Goal: Task Accomplishment & Management: Complete application form

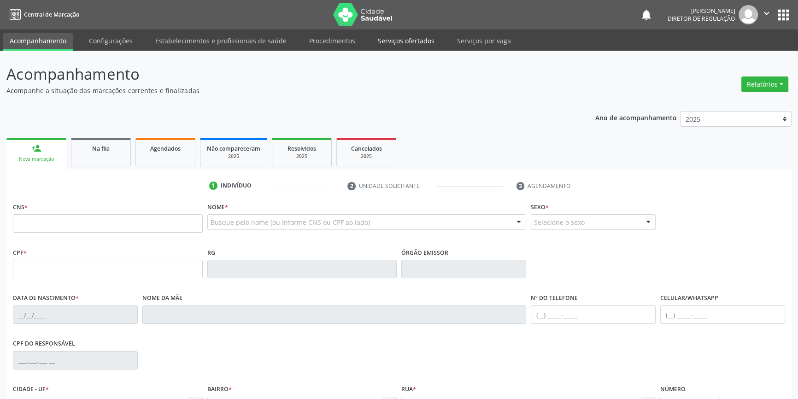
click at [392, 47] on link "Serviços ofertados" at bounding box center [407, 41] width 70 height 16
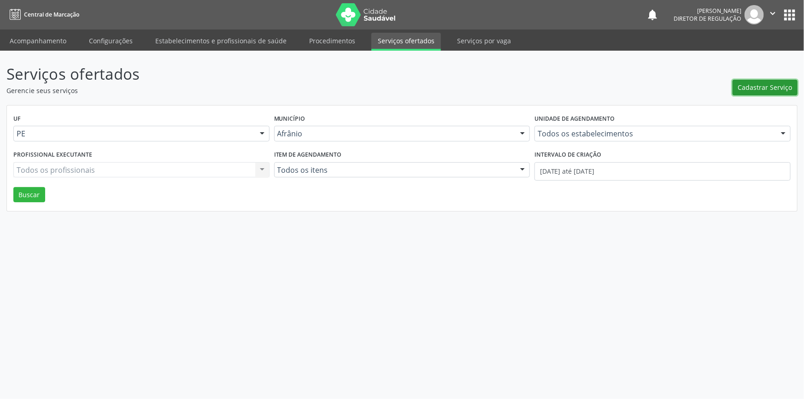
click at [771, 89] on span "Cadastrar Serviço" at bounding box center [765, 88] width 54 height 10
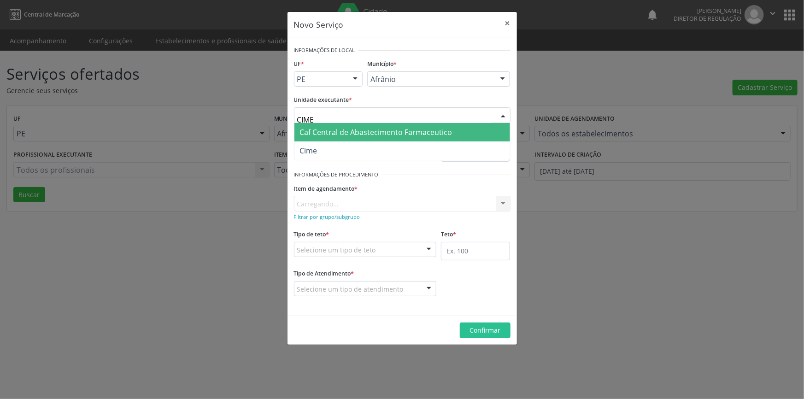
type input "CIME"
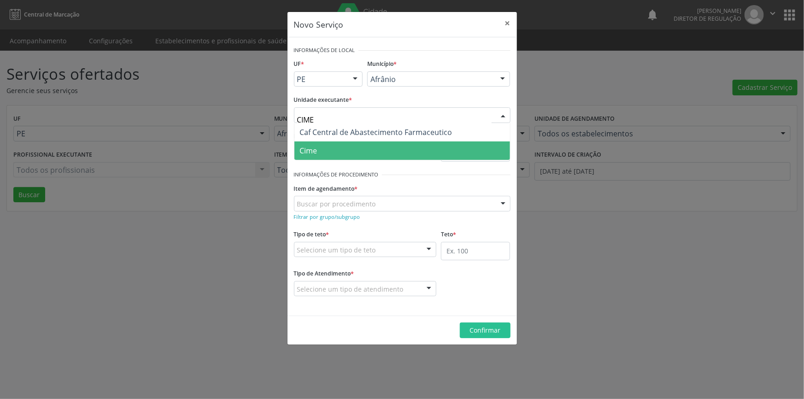
click at [327, 144] on span "Cime" at bounding box center [403, 151] width 216 height 18
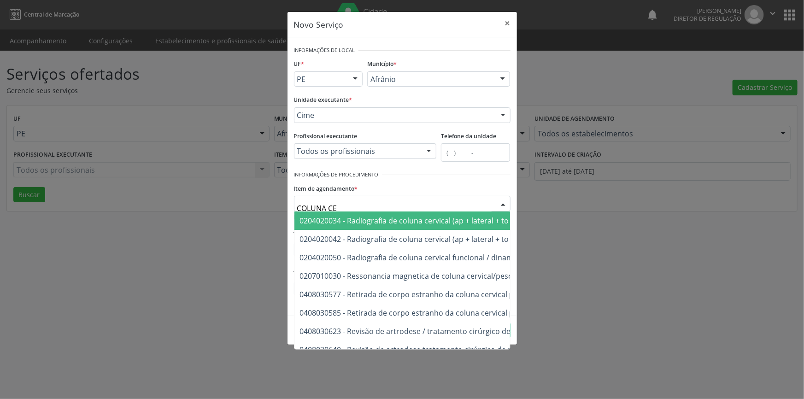
type input "COLUNA CER"
click at [472, 216] on span "0204020034 - Radiografia de coluna cervical (ap + lateral + to + obliquas)" at bounding box center [424, 221] width 249 height 10
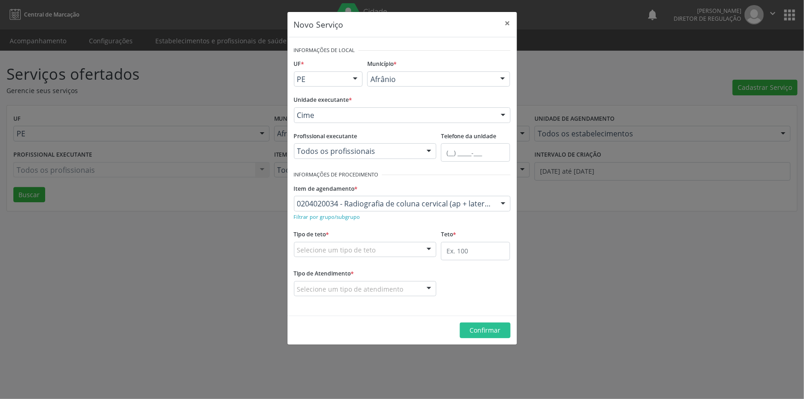
click at [400, 258] on fieldset "Tipo de teto * Selecione um tipo de teto Teto financeiro Teto físico Nenhum res…" at bounding box center [365, 246] width 143 height 36
click at [399, 253] on div "Selecione um tipo de teto" at bounding box center [365, 250] width 143 height 16
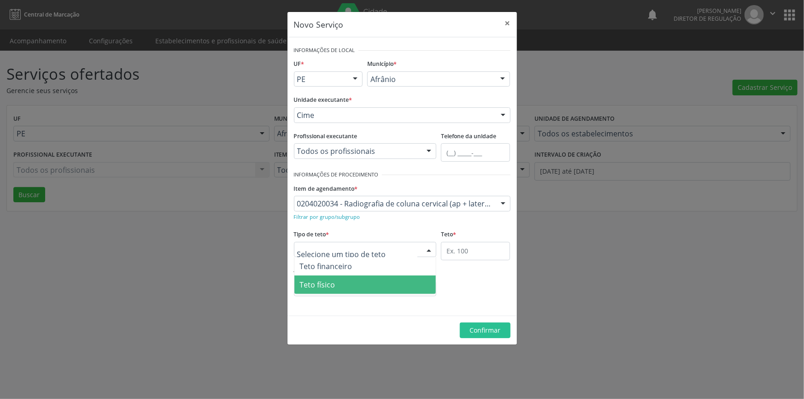
click at [365, 281] on span "Teto físico" at bounding box center [366, 285] width 142 height 18
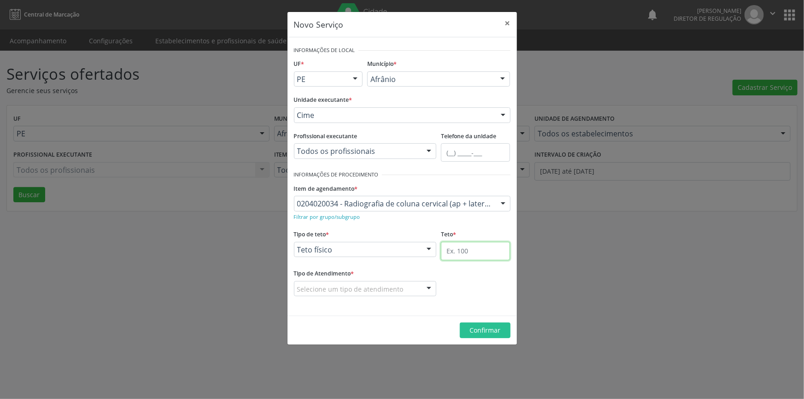
click at [460, 252] on input "text" at bounding box center [475, 251] width 69 height 18
type input "1"
click at [405, 286] on div at bounding box center [365, 289] width 143 height 16
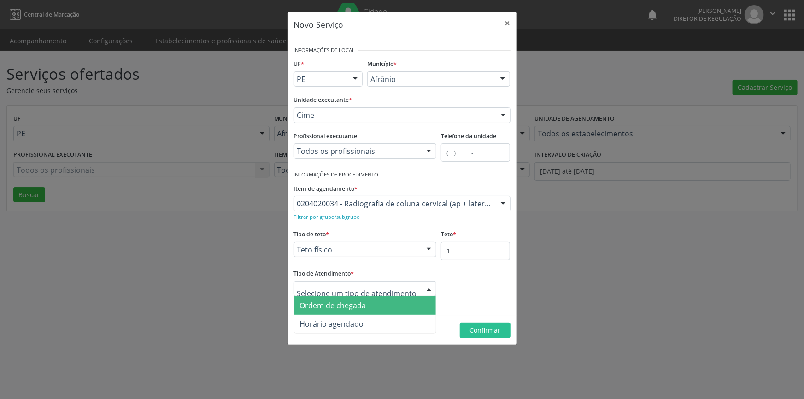
click at [386, 300] on span "Ordem de chegada" at bounding box center [366, 305] width 142 height 18
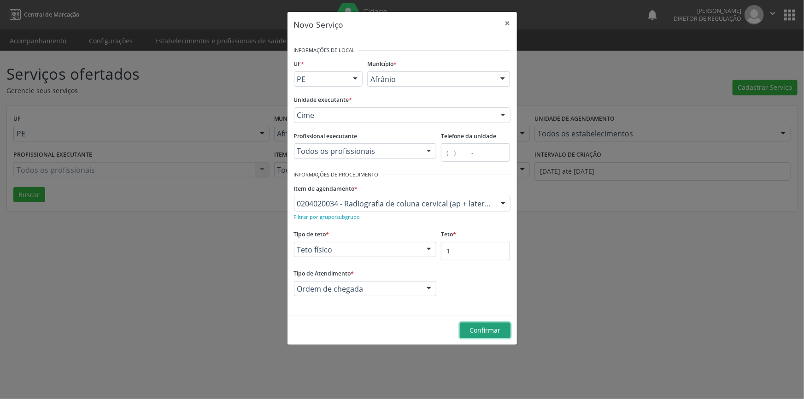
click at [475, 331] on span "Confirmar" at bounding box center [485, 330] width 31 height 9
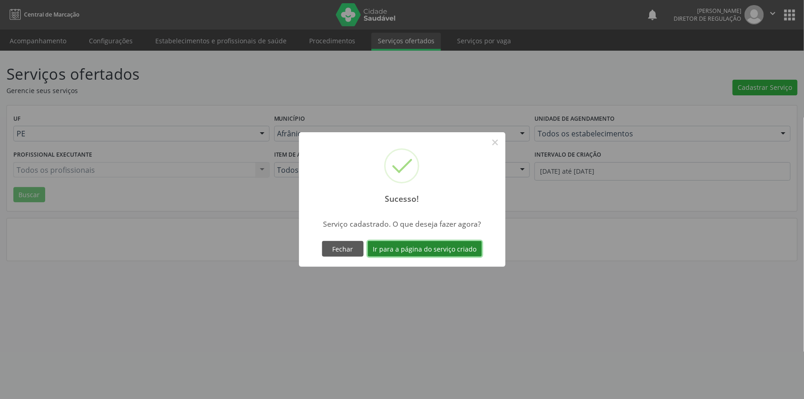
click at [389, 251] on button "Ir para a página do serviço criado" at bounding box center [425, 249] width 114 height 16
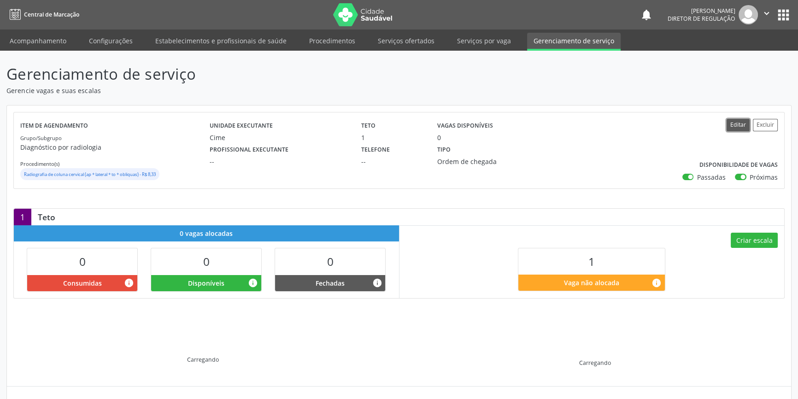
click at [738, 123] on button "Editar" at bounding box center [738, 125] width 23 height 12
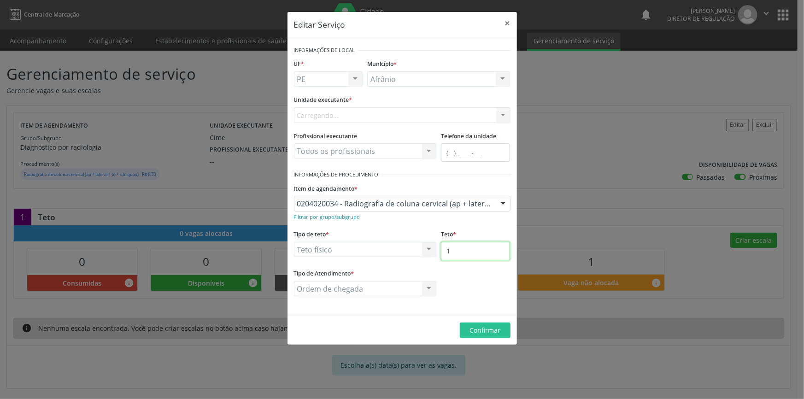
drag, startPoint x: 464, startPoint y: 253, endPoint x: 381, endPoint y: 226, distance: 87.3
click at [381, 247] on div "Tipo de teto * Teto físico Teto financeiro Teto físico Nenhum resultado encontr…" at bounding box center [402, 247] width 221 height 39
type input "10"
click at [490, 330] on span "Confirmar" at bounding box center [485, 330] width 31 height 9
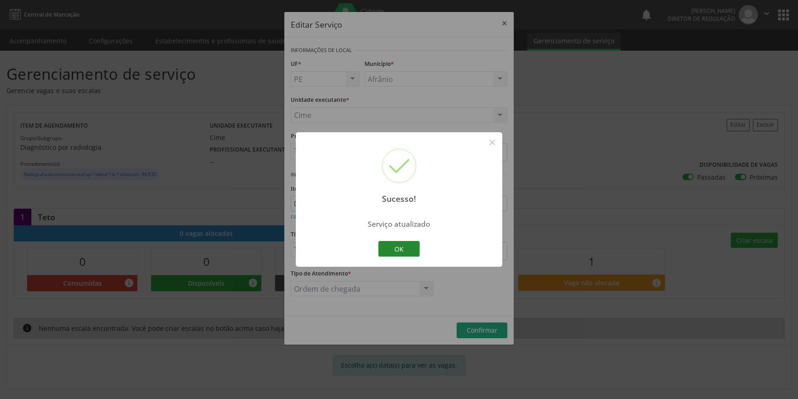
click at [396, 251] on button "OK" at bounding box center [398, 249] width 41 height 16
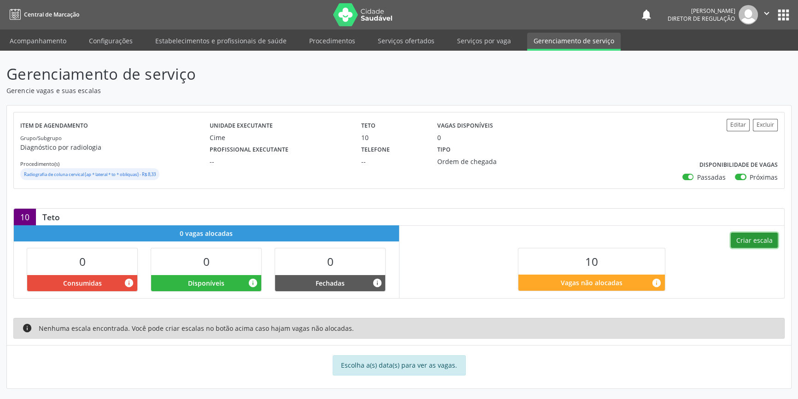
click at [752, 239] on button "Criar escala" at bounding box center [754, 241] width 47 height 16
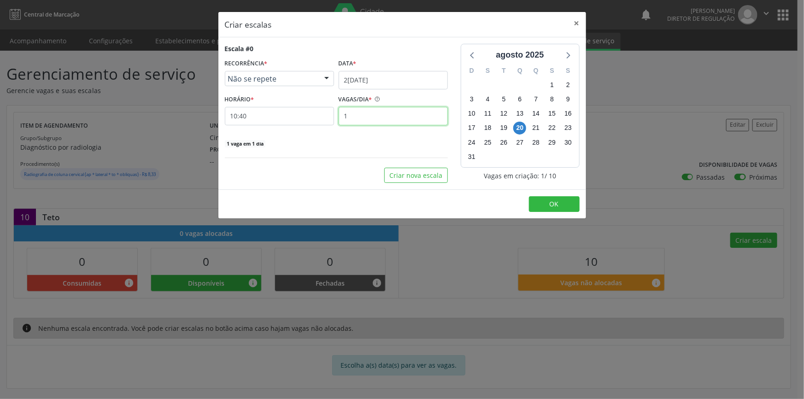
drag, startPoint x: 362, startPoint y: 113, endPoint x: 324, endPoint y: 96, distance: 42.3
click at [318, 111] on div "HORÁRIO * 10:40 VAGAS/DIA * 1" at bounding box center [337, 109] width 228 height 33
type input "5"
click at [417, 177] on button "Criar nova escala" at bounding box center [416, 176] width 64 height 16
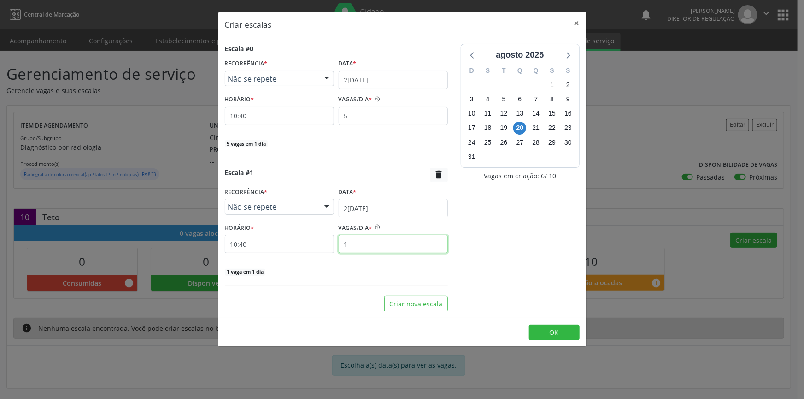
drag, startPoint x: 367, startPoint y: 244, endPoint x: 327, endPoint y: 236, distance: 41.0
click at [331, 240] on div "HORÁRIO * 10:40 VAGAS/DIA * 1" at bounding box center [337, 237] width 228 height 33
type input "5"
click at [550, 332] on span "OK" at bounding box center [554, 332] width 9 height 9
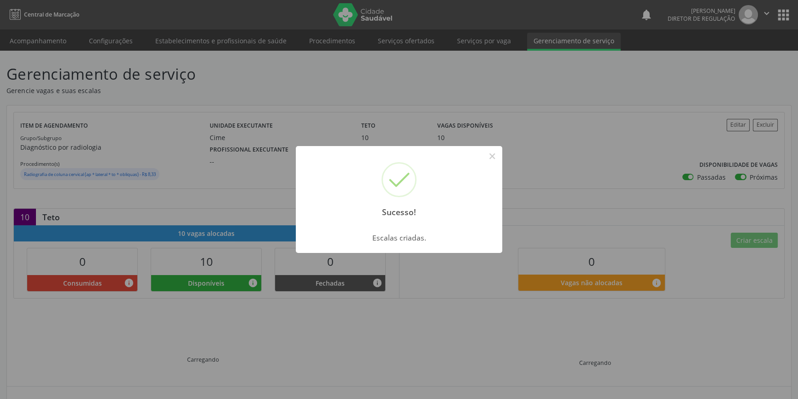
click at [494, 168] on div "Sucesso! ×" at bounding box center [399, 185] width 206 height 79
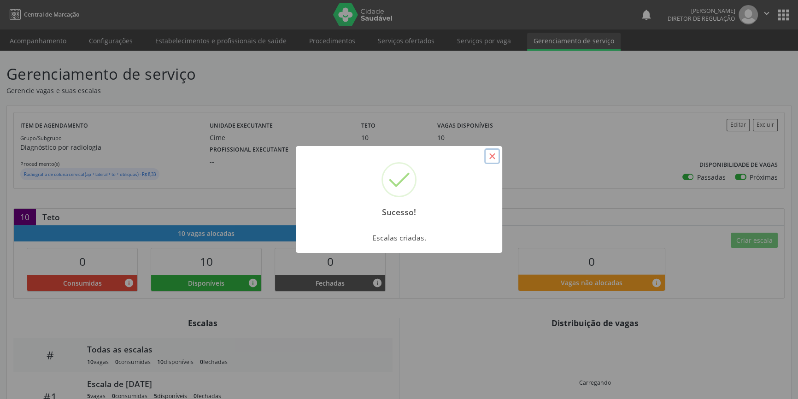
click at [493, 161] on button "×" at bounding box center [492, 156] width 16 height 16
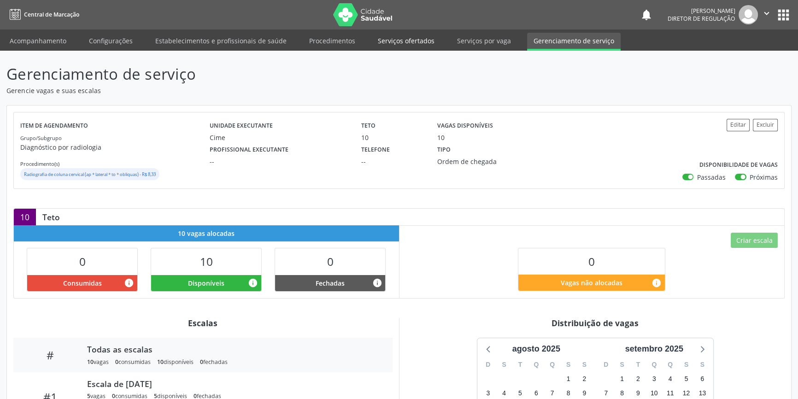
click at [416, 41] on link "Serviços ofertados" at bounding box center [407, 41] width 70 height 16
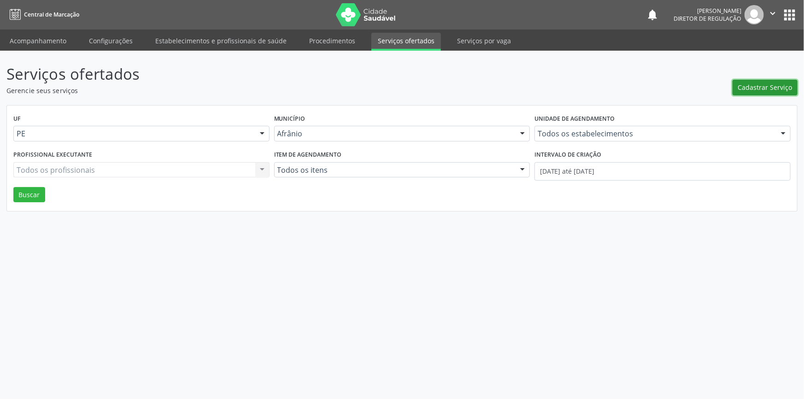
click at [751, 92] on button "Cadastrar Serviço" at bounding box center [765, 88] width 65 height 16
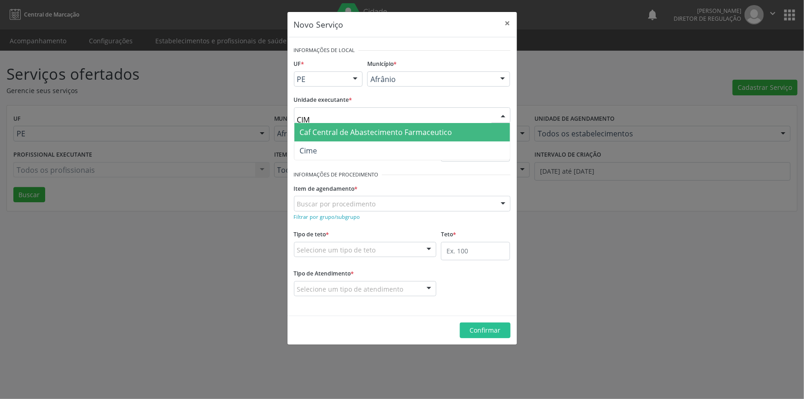
type input "CIME"
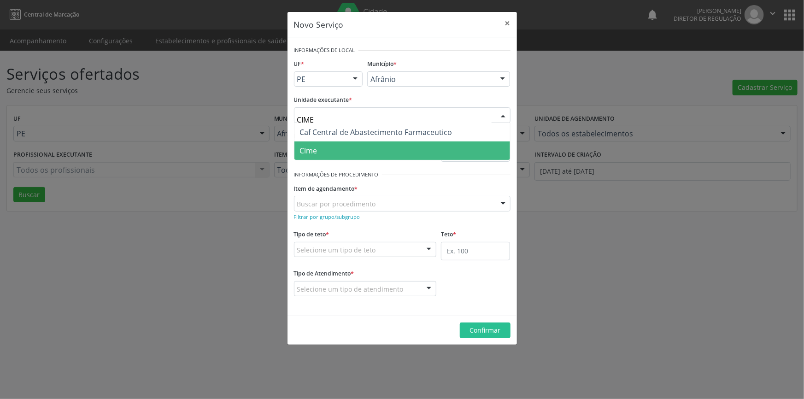
click at [333, 147] on span "Cime" at bounding box center [403, 151] width 216 height 18
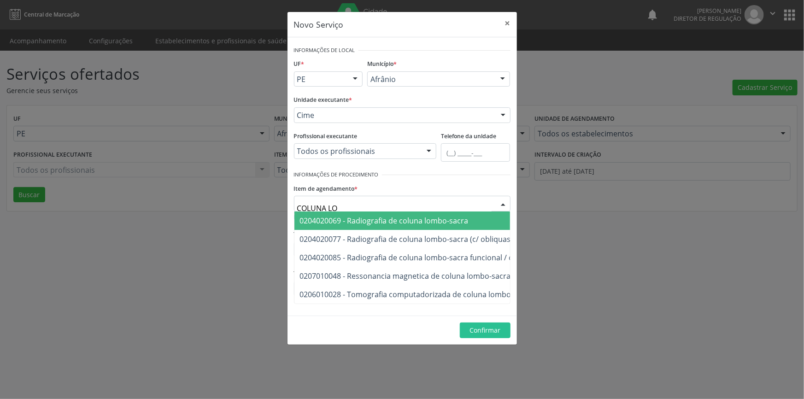
type input "[PERSON_NAME]"
click at [396, 218] on span "0204020069 - Radiografia de coluna lombo-sacra" at bounding box center [384, 221] width 169 height 10
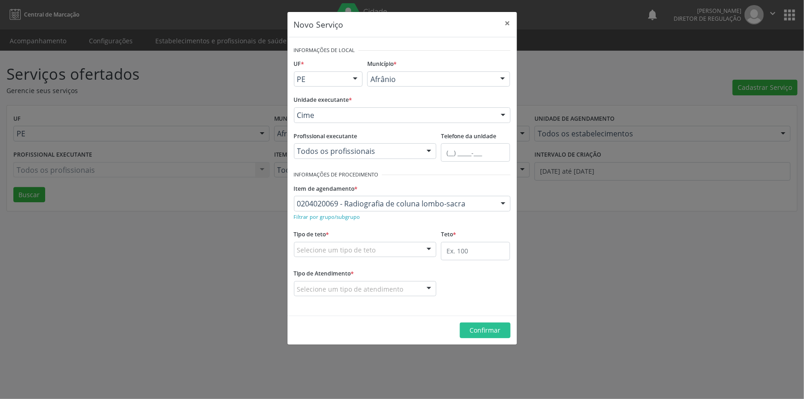
click at [393, 252] on div "Selecione um tipo de teto" at bounding box center [365, 250] width 143 height 16
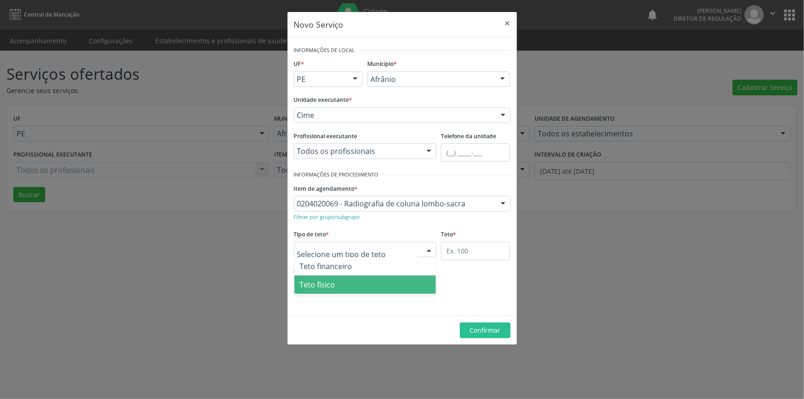
click at [355, 281] on span "Teto físico" at bounding box center [366, 285] width 142 height 18
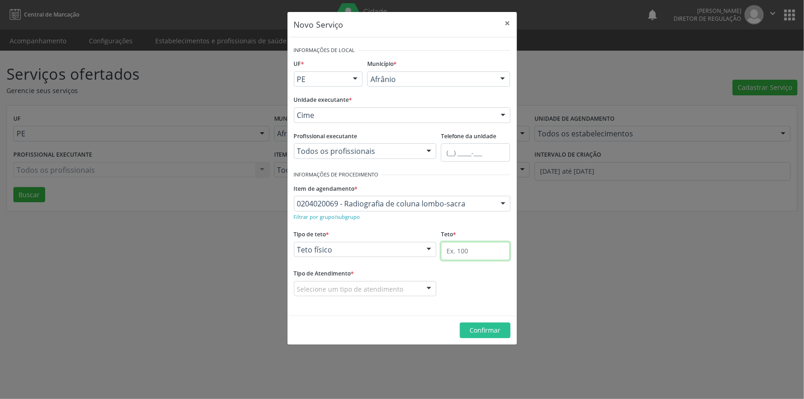
click at [460, 248] on input "text" at bounding box center [475, 251] width 69 height 18
type input "10"
click at [403, 291] on div "Selecione um tipo de atendimento" at bounding box center [365, 289] width 143 height 16
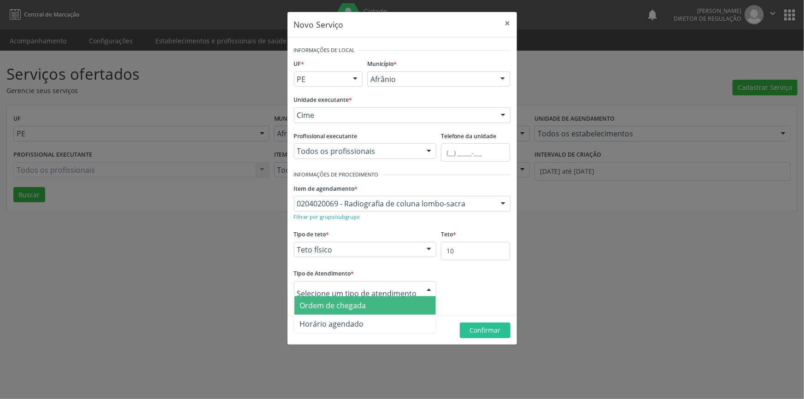
click at [387, 301] on span "Ordem de chegada" at bounding box center [366, 305] width 142 height 18
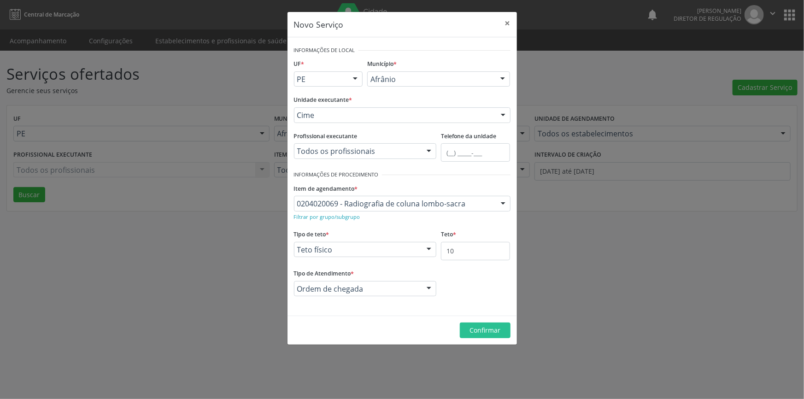
click at [453, 324] on footer "Confirmar" at bounding box center [403, 330] width 230 height 29
drag, startPoint x: 470, startPoint y: 327, endPoint x: 483, endPoint y: 276, distance: 52.8
click at [470, 328] on span "Confirmar" at bounding box center [485, 330] width 31 height 9
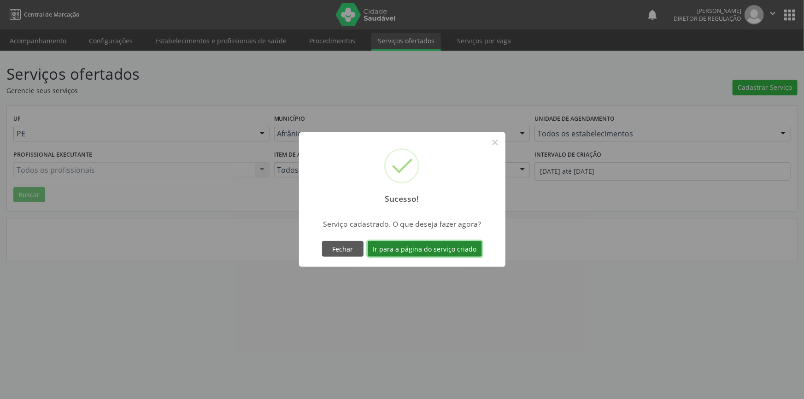
click at [451, 242] on button "Ir para a página do serviço criado" at bounding box center [425, 249] width 114 height 16
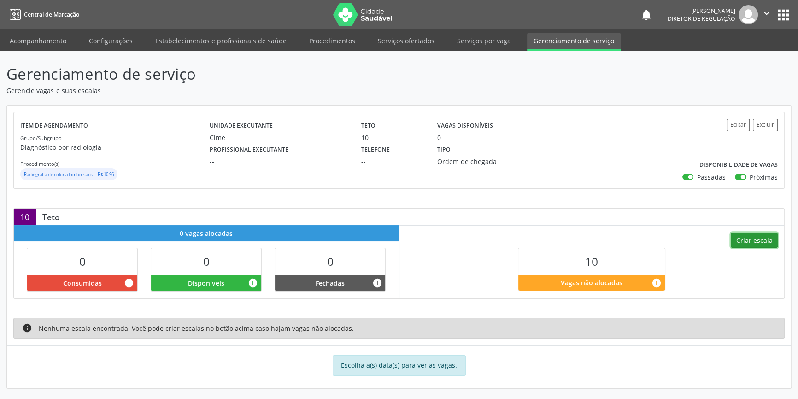
click at [747, 246] on button "Criar escala" at bounding box center [754, 241] width 47 height 16
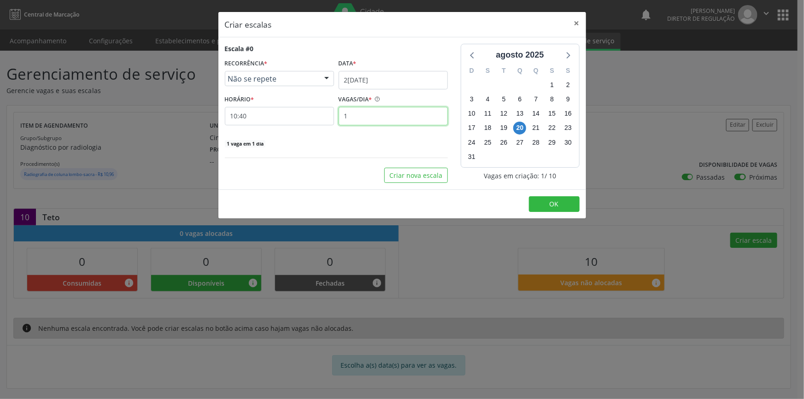
drag, startPoint x: 375, startPoint y: 115, endPoint x: 236, endPoint y: 84, distance: 142.1
click at [269, 110] on div "HORÁRIO * 10:40 VAGAS/DIA * 1" at bounding box center [337, 109] width 228 height 33
type input "5"
click at [412, 174] on button "Criar nova escala" at bounding box center [416, 176] width 64 height 16
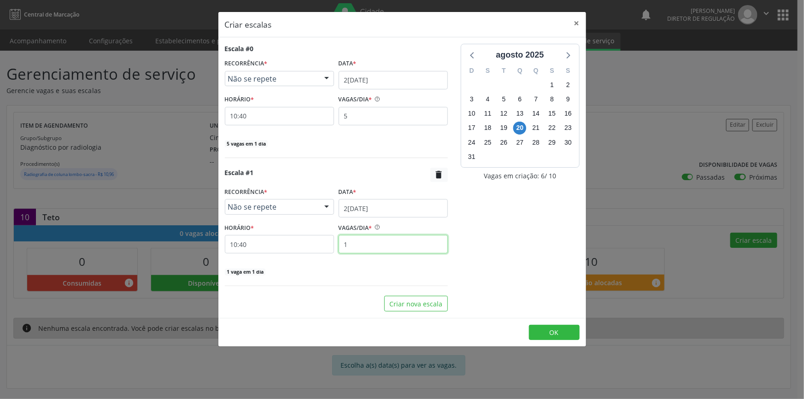
drag, startPoint x: 340, startPoint y: 242, endPoint x: 306, endPoint y: 239, distance: 34.3
click at [312, 239] on div "HORÁRIO * 10:40 VAGAS/DIA * 1" at bounding box center [337, 237] width 228 height 33
type input "5"
click at [378, 202] on input "2[DATE]" at bounding box center [393, 208] width 109 height 18
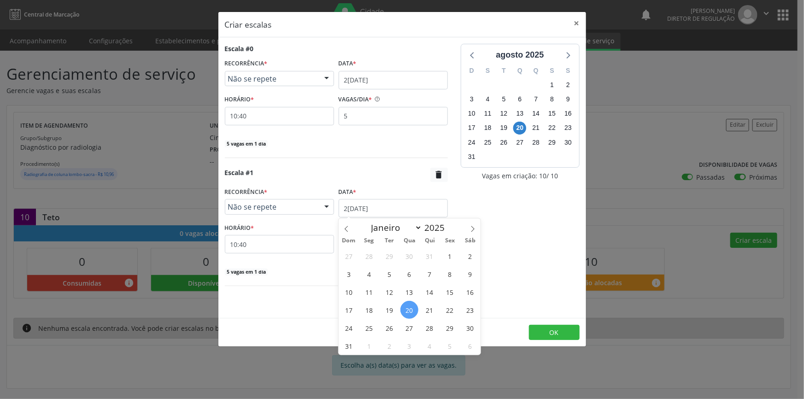
click at [431, 307] on span "21" at bounding box center [430, 310] width 18 height 18
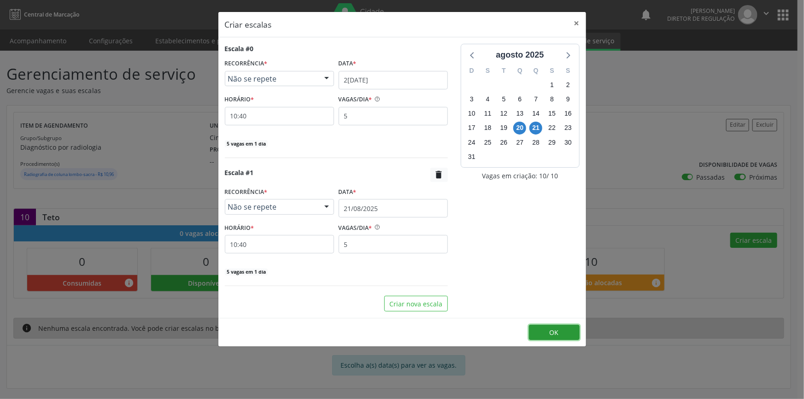
click at [555, 325] on button "OK" at bounding box center [554, 333] width 51 height 16
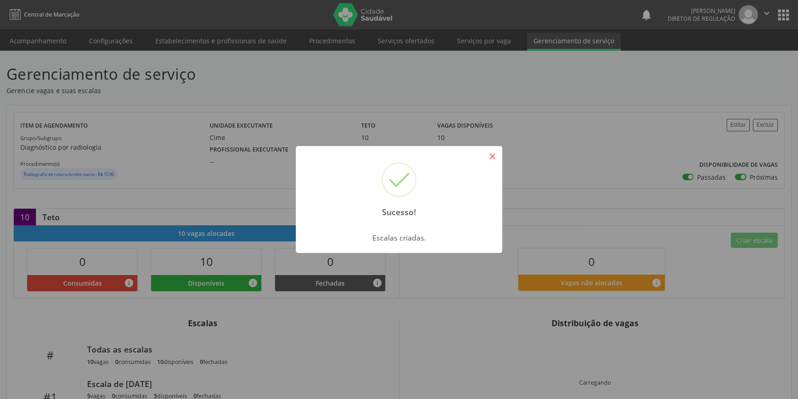
click at [489, 157] on button "×" at bounding box center [492, 156] width 16 height 16
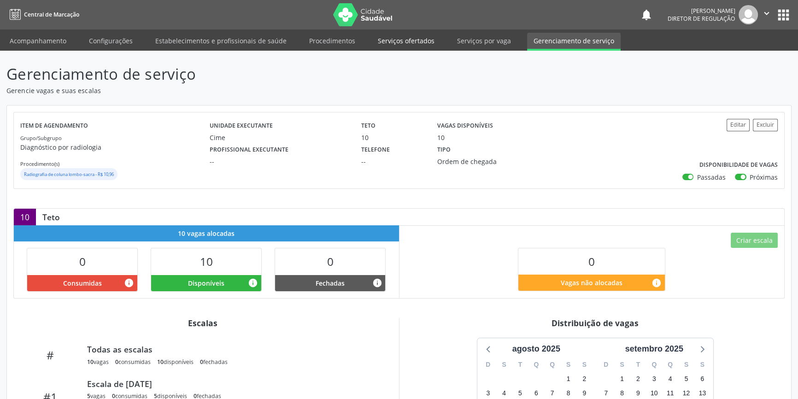
click at [420, 42] on link "Serviços ofertados" at bounding box center [407, 41] width 70 height 16
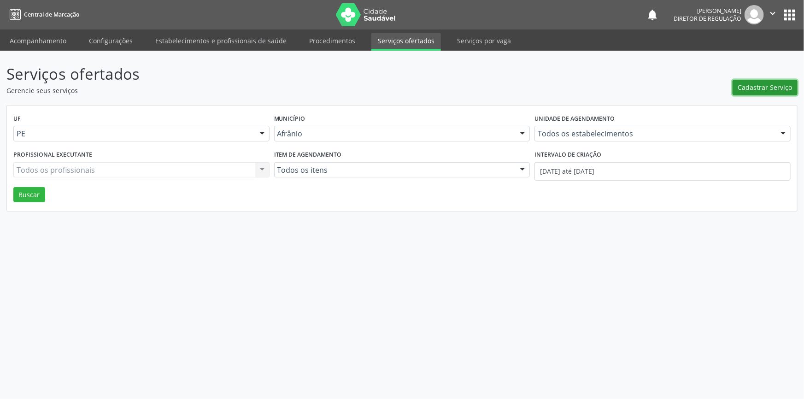
click at [779, 92] on span "Cadastrar Serviço" at bounding box center [765, 88] width 54 height 10
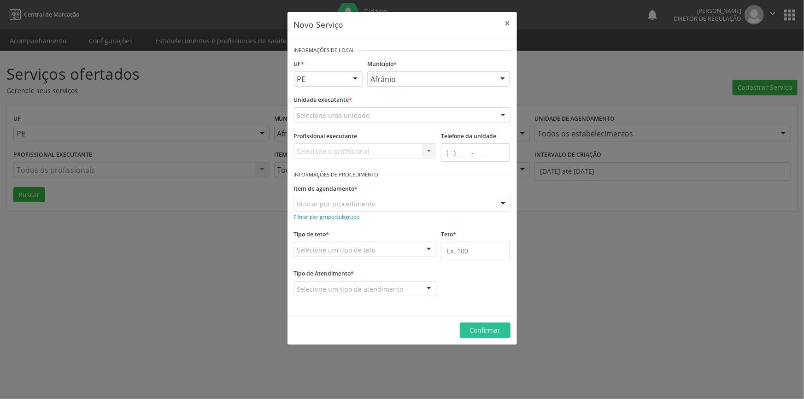
click at [392, 113] on div "Selecione uma unidade" at bounding box center [402, 115] width 217 height 16
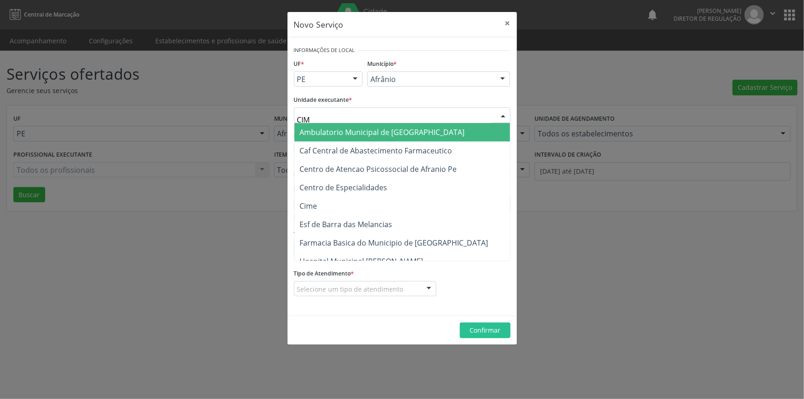
type input "CIME"
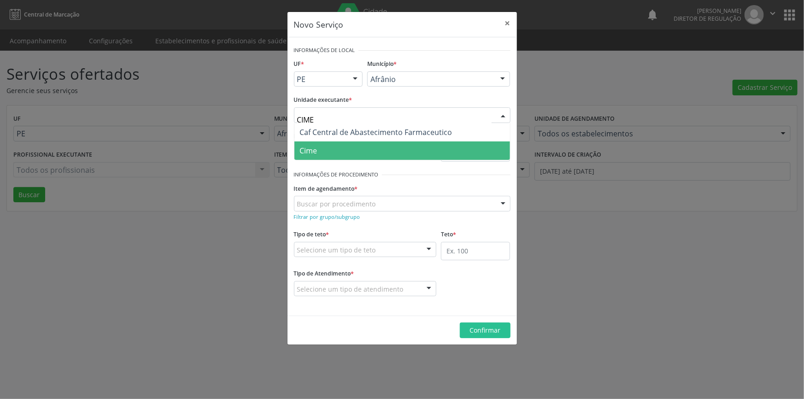
click at [387, 150] on span "Cime" at bounding box center [403, 151] width 216 height 18
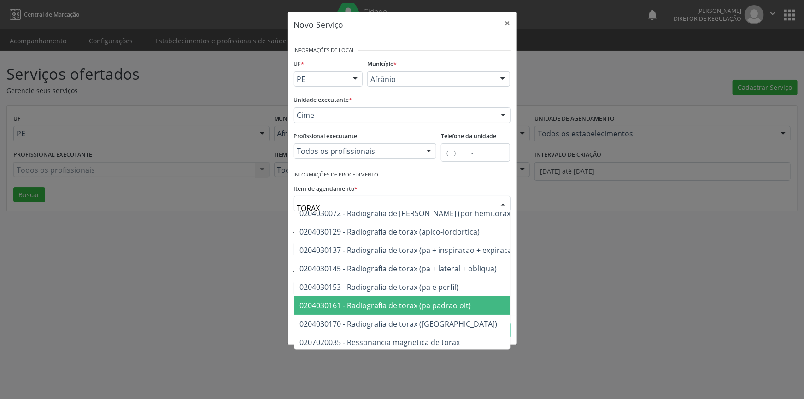
scroll to position [42, 0]
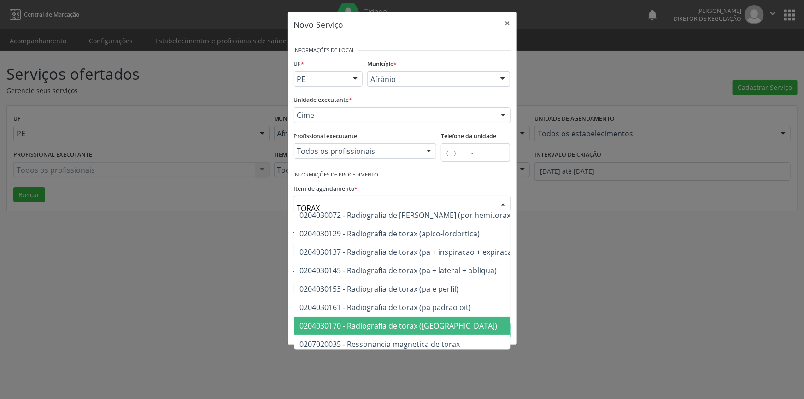
click at [428, 321] on span "0204030170 - Radiografia de torax ([GEOGRAPHIC_DATA])" at bounding box center [399, 326] width 198 height 10
type input "TORAX"
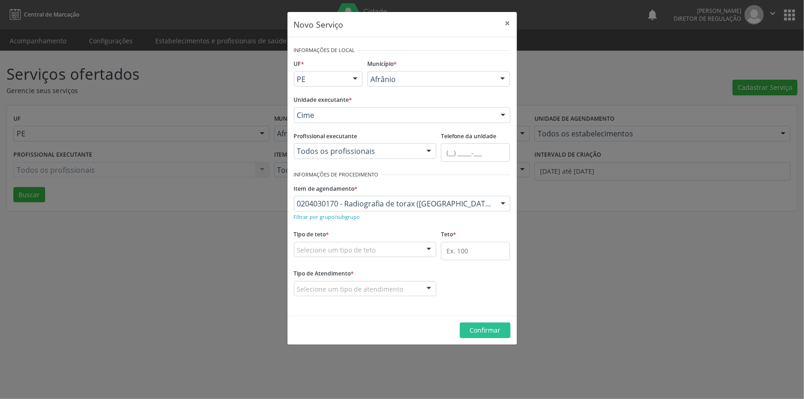
click at [406, 196] on div "0204030170 - Radiografia de torax ([GEOGRAPHIC_DATA])" at bounding box center [402, 204] width 217 height 16
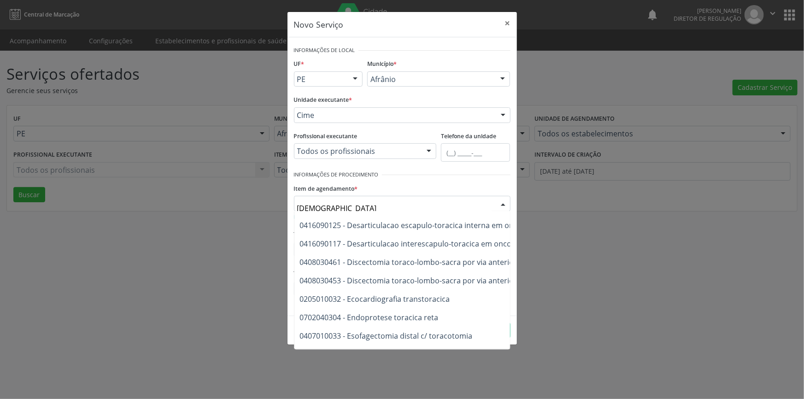
scroll to position [587, 0]
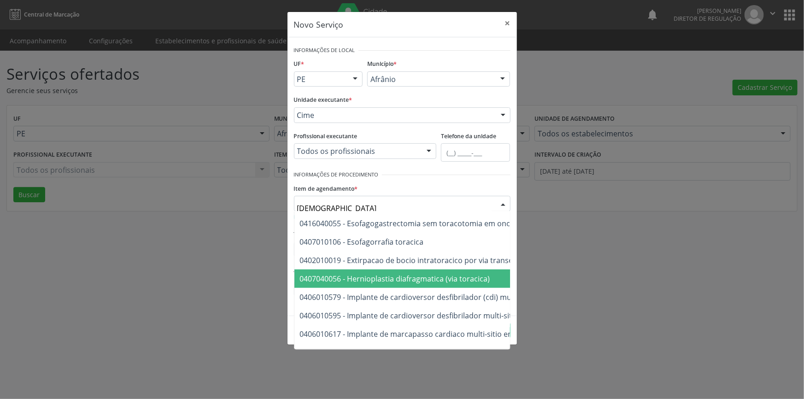
type input "TORAX"
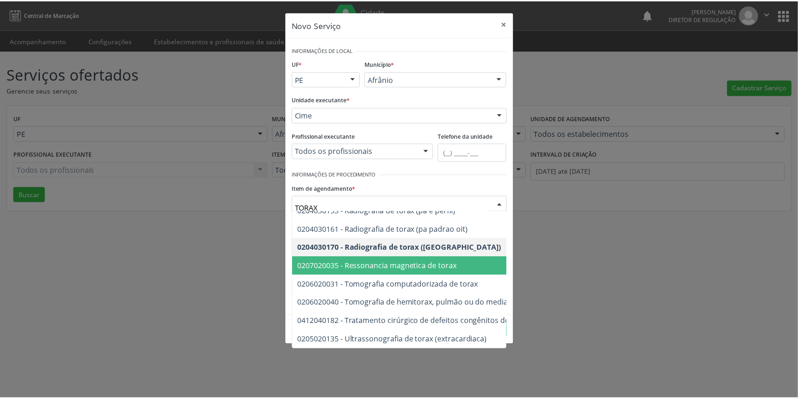
scroll to position [84, 0]
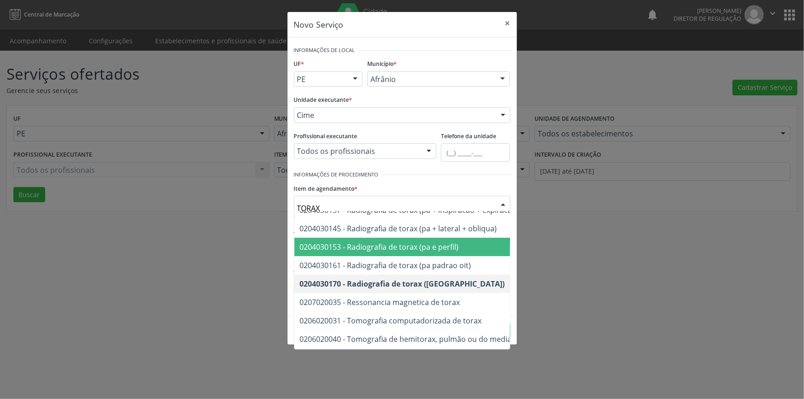
click at [434, 248] on span "0204030153 - Radiografia de torax (pa e perfil)" at bounding box center [379, 247] width 159 height 10
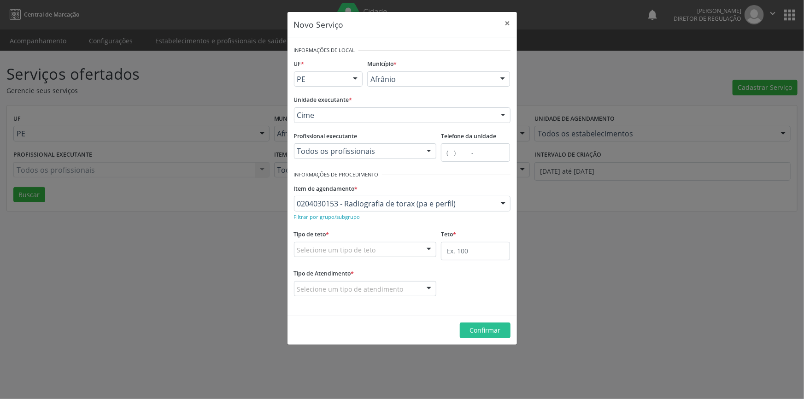
click at [397, 254] on div "Selecione um tipo de teto" at bounding box center [365, 250] width 143 height 16
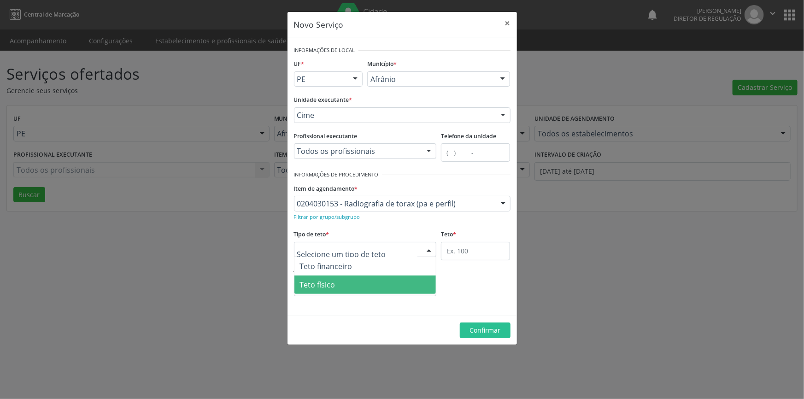
click at [367, 286] on span "Teto físico" at bounding box center [366, 285] width 142 height 18
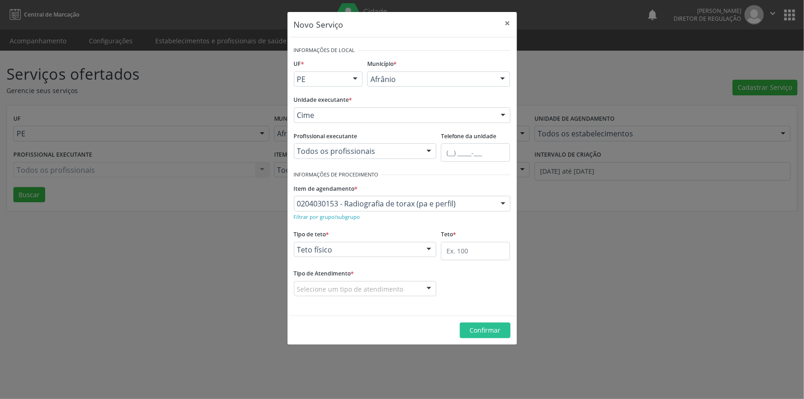
click at [480, 238] on div "Teto *" at bounding box center [475, 244] width 69 height 33
click at [473, 249] on input "text" at bounding box center [475, 251] width 69 height 18
type input "20"
click at [416, 277] on div "Tipo de Atendimento * Selecione um tipo de atendimento Ordem de chegada Horário…" at bounding box center [365, 281] width 143 height 29
click at [401, 287] on div "Selecione um tipo de atendimento" at bounding box center [365, 289] width 143 height 16
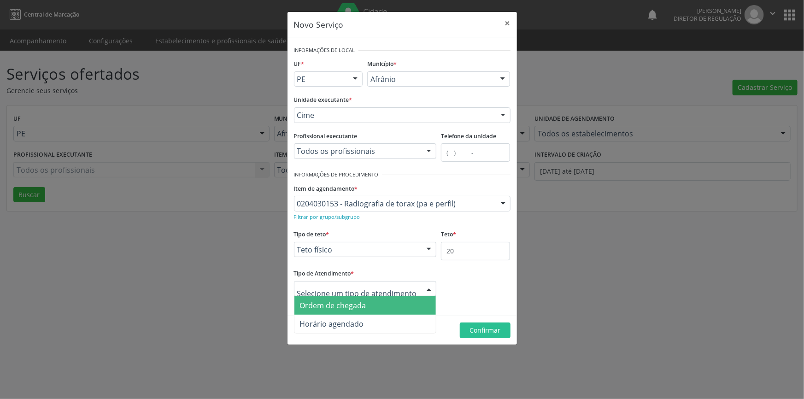
click at [354, 303] on span "Ordem de chegada" at bounding box center [333, 306] width 66 height 10
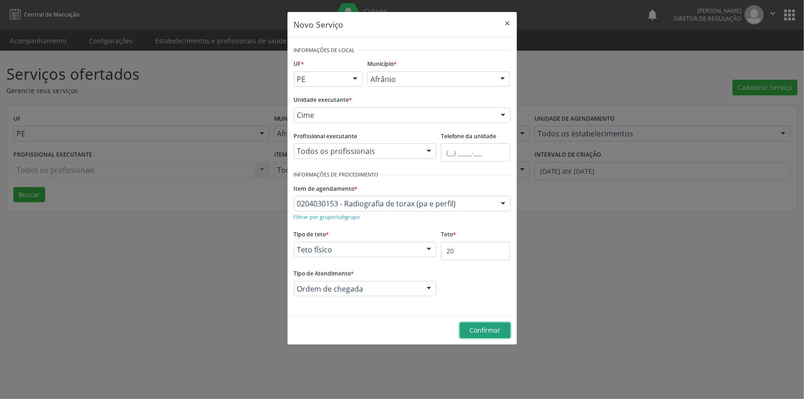
click at [495, 331] on span "Confirmar" at bounding box center [485, 330] width 31 height 9
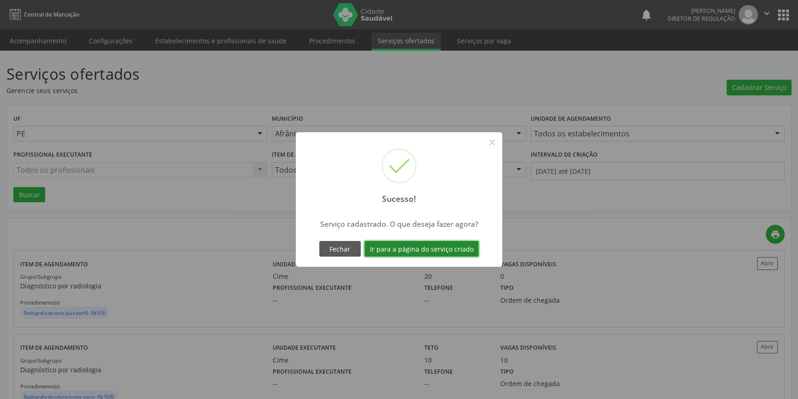
click at [444, 254] on button "Ir para a página do serviço criado" at bounding box center [422, 249] width 114 height 16
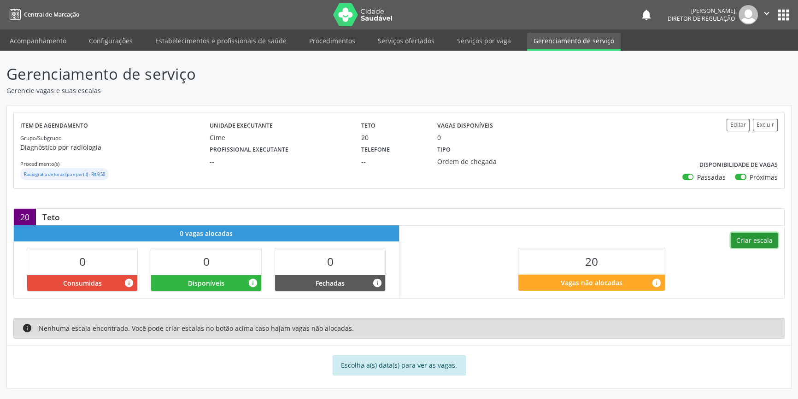
click at [745, 242] on button "Criar escala" at bounding box center [754, 241] width 47 height 16
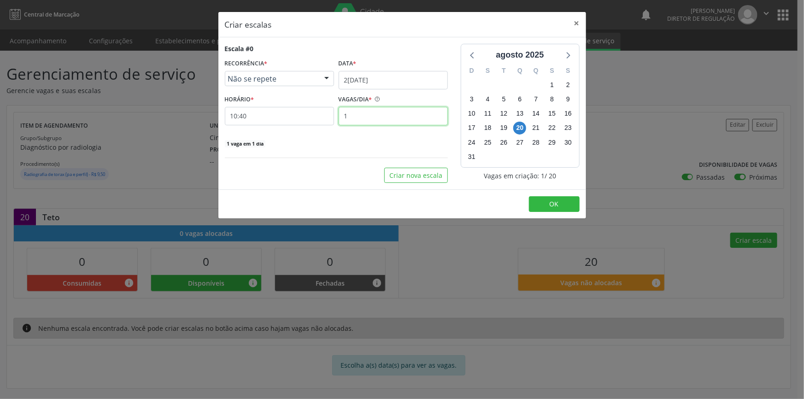
drag, startPoint x: 361, startPoint y: 110, endPoint x: 304, endPoint y: 110, distance: 57.2
click at [308, 110] on div "HORÁRIO * 10:40 VAGAS/DIA * 1" at bounding box center [337, 109] width 228 height 33
type input "05"
click at [407, 181] on button "Criar nova escala" at bounding box center [416, 176] width 64 height 16
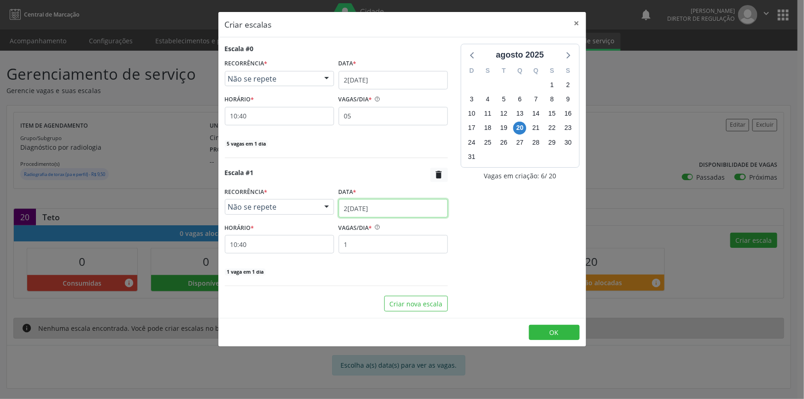
click at [394, 210] on input "2[DATE]" at bounding box center [393, 208] width 109 height 18
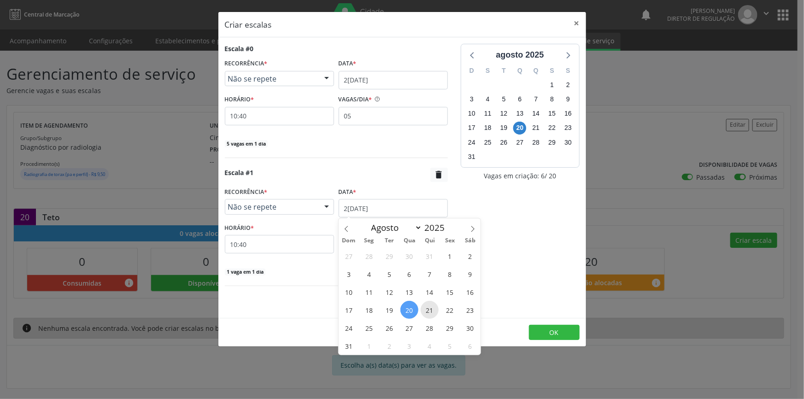
click at [424, 309] on span "21" at bounding box center [430, 310] width 18 height 18
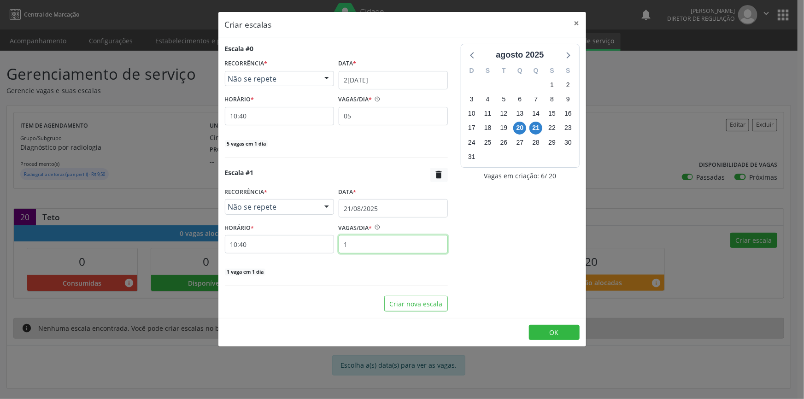
drag, startPoint x: 377, startPoint y: 248, endPoint x: 313, endPoint y: 248, distance: 63.6
click at [316, 248] on div "HORÁRIO * 10:40 VAGAS/DIA * 1" at bounding box center [337, 237] width 228 height 33
type input "05"
click at [545, 331] on button "OK" at bounding box center [554, 333] width 51 height 16
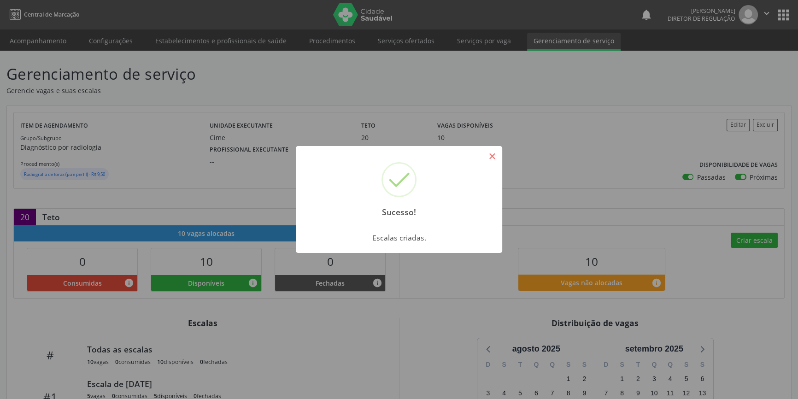
click at [498, 157] on button "×" at bounding box center [492, 156] width 16 height 16
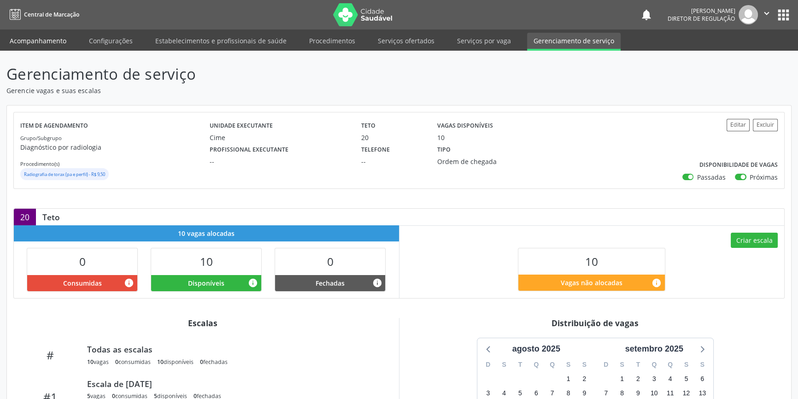
click at [56, 40] on link "Acompanhamento" at bounding box center [38, 41] width 70 height 16
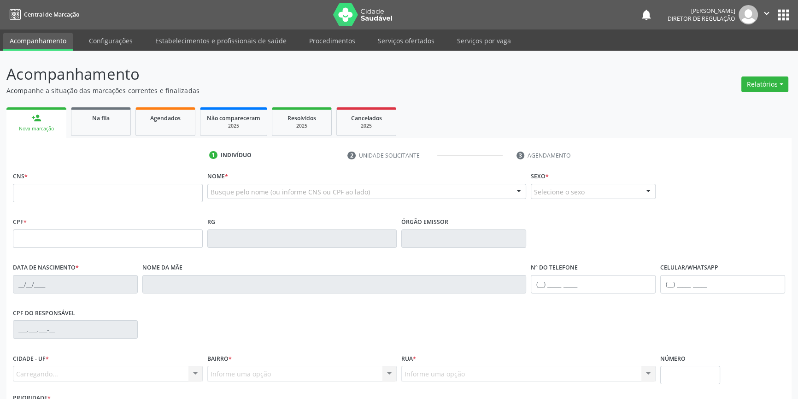
drag, startPoint x: 100, startPoint y: 187, endPoint x: 214, endPoint y: 201, distance: 115.5
click at [115, 163] on ul "1 Indivíduo 2 Unidade solicitante 3 Agendamento" at bounding box center [398, 155] width 785 height 15
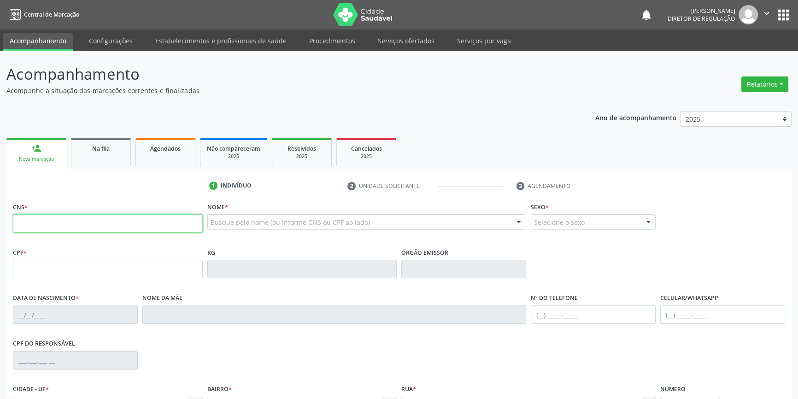
click at [98, 226] on input "text" at bounding box center [108, 223] width 190 height 18
click at [101, 225] on input "text" at bounding box center [108, 223] width 190 height 18
click at [126, 223] on input "text" at bounding box center [108, 223] width 190 height 18
type input "708 4087 8099 8964"
type input "104.307.874-64"
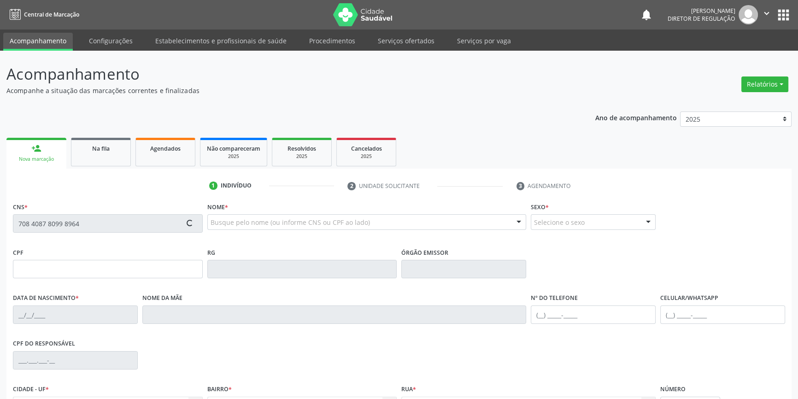
type input "0[DATE]"
type input "[PERSON_NAME]"
type input "[PHONE_NUMBER]"
type input "041.533.904-96"
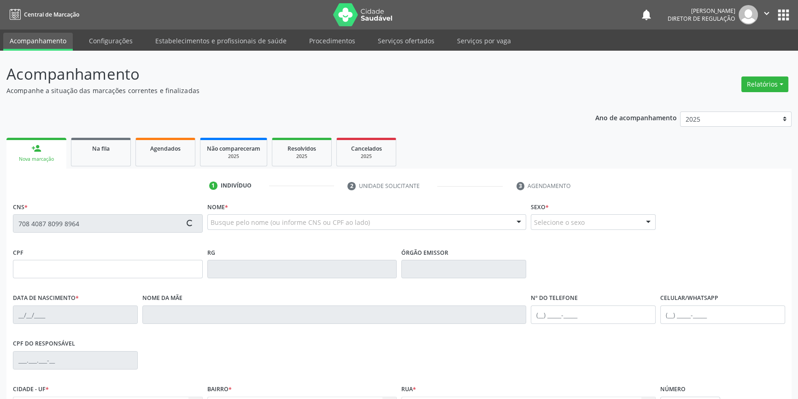
type input "S/N"
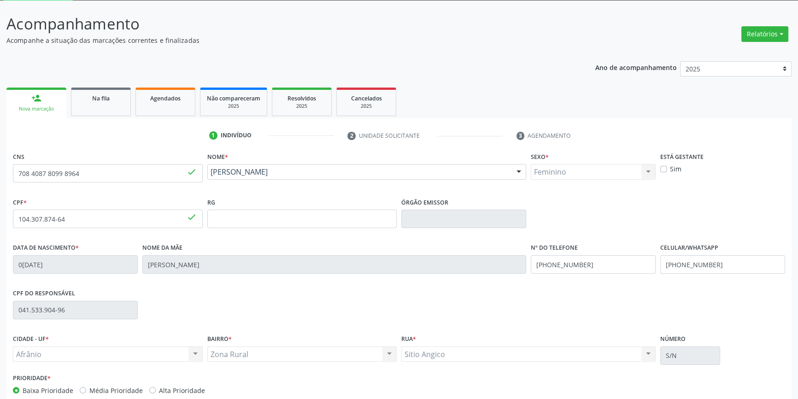
scroll to position [100, 0]
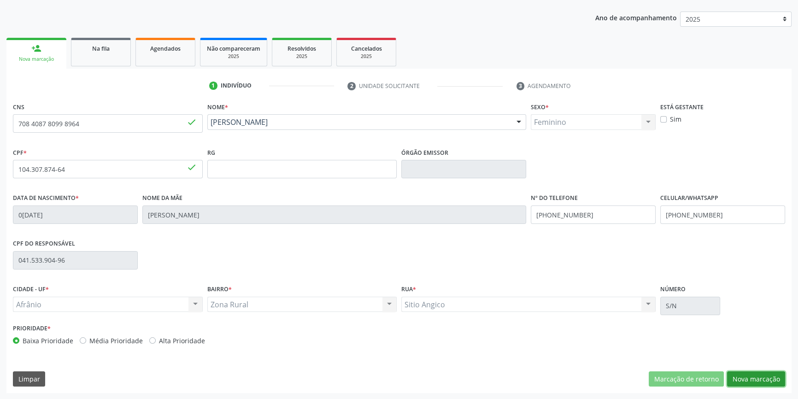
click at [761, 376] on button "Nova marcação" at bounding box center [756, 380] width 58 height 16
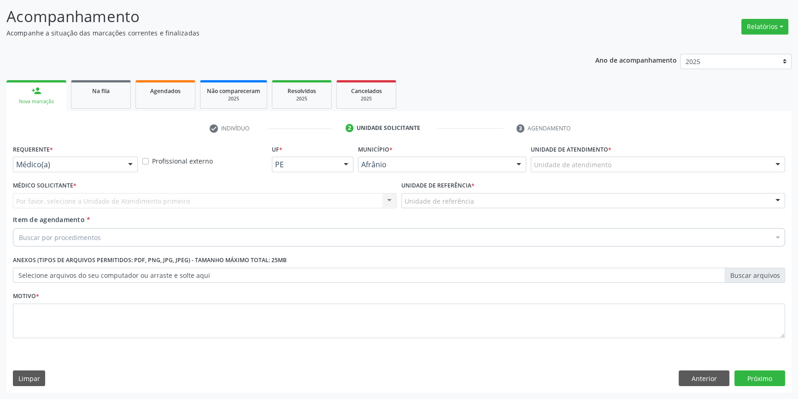
scroll to position [57, 0]
click at [627, 167] on div "Unidade de atendimento" at bounding box center [658, 166] width 254 height 16
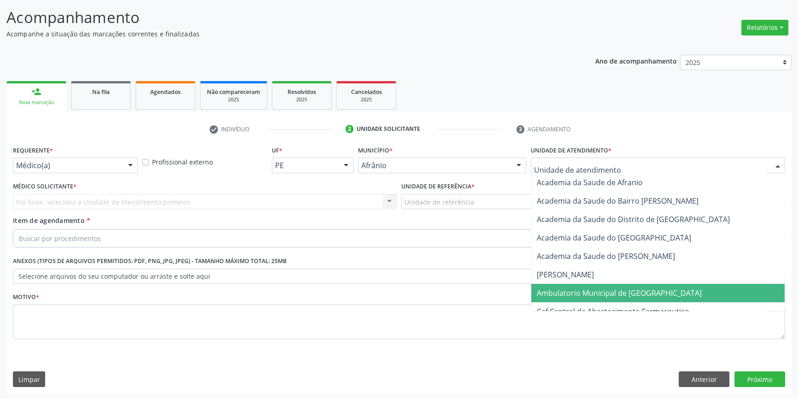
click at [596, 289] on span "Ambulatorio Municipal de [GEOGRAPHIC_DATA]" at bounding box center [619, 293] width 165 height 10
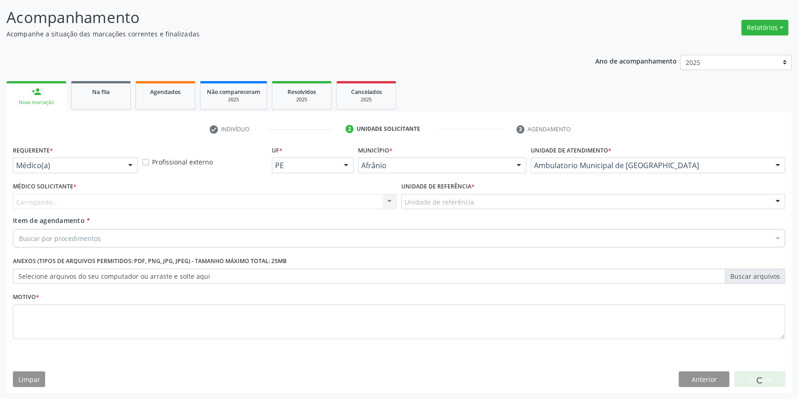
click at [487, 199] on div "Unidade de referência" at bounding box center [593, 202] width 384 height 16
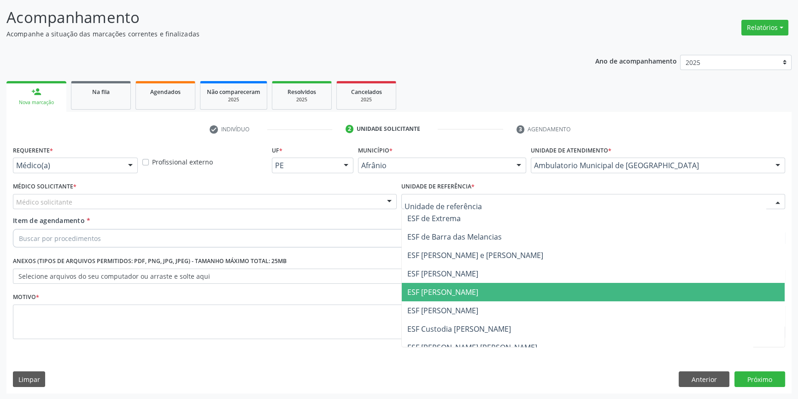
click at [449, 291] on span "ESF [PERSON_NAME]" at bounding box center [442, 292] width 71 height 10
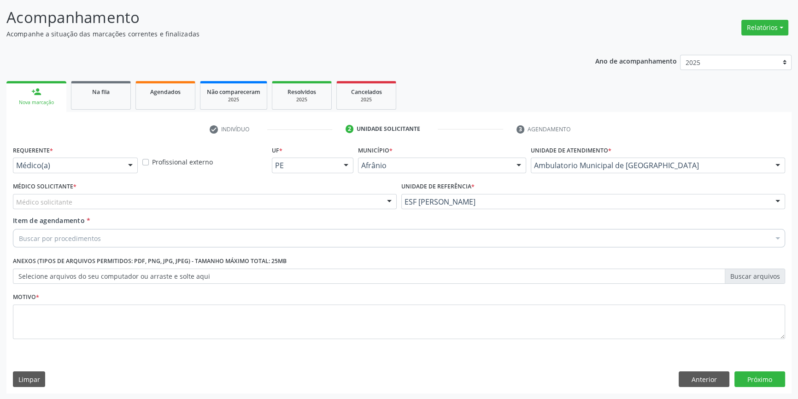
click at [141, 188] on div "Médico Solicitante * Médico solicitante [PERSON_NAME] [PERSON_NAME] [PERSON_NAM…" at bounding box center [205, 194] width 384 height 29
click at [116, 197] on div "Médico solicitante" at bounding box center [205, 202] width 384 height 16
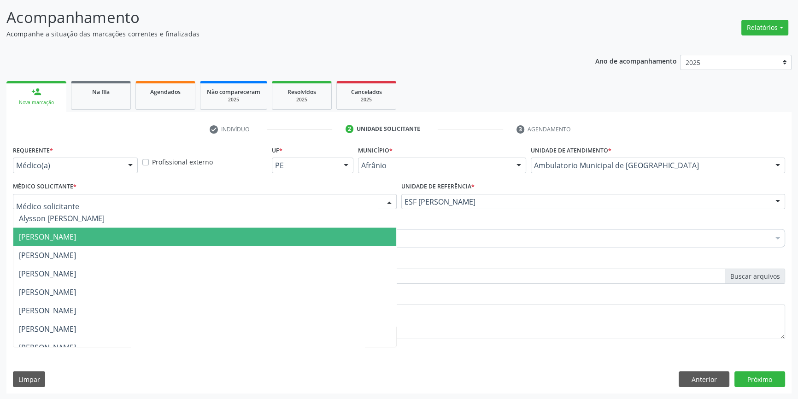
click at [76, 241] on span "[PERSON_NAME]" at bounding box center [47, 237] width 57 height 10
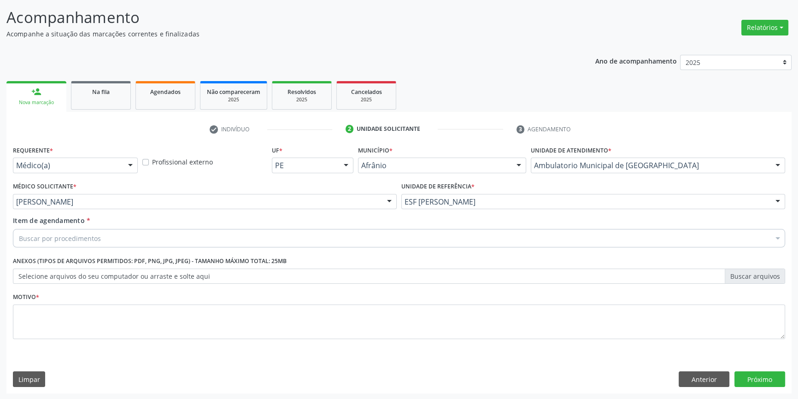
click at [92, 243] on div "Buscar por procedimentos" at bounding box center [399, 238] width 773 height 18
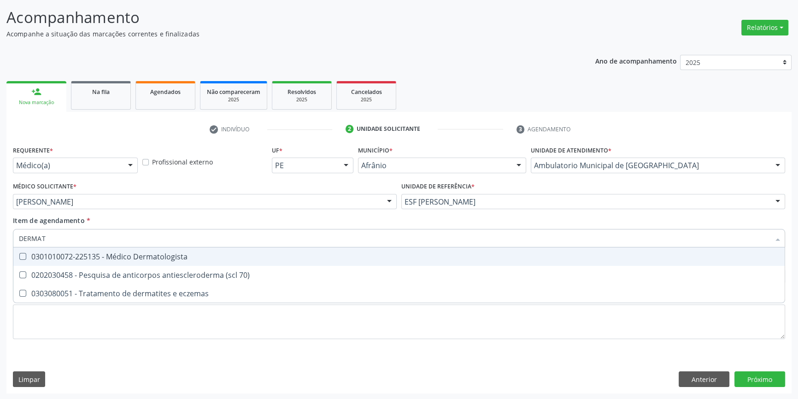
type input "DERMATO"
click at [164, 257] on div "0301010072-225135 - Médico Dermatologista" at bounding box center [399, 256] width 761 height 7
checkbox Dermatologista "true"
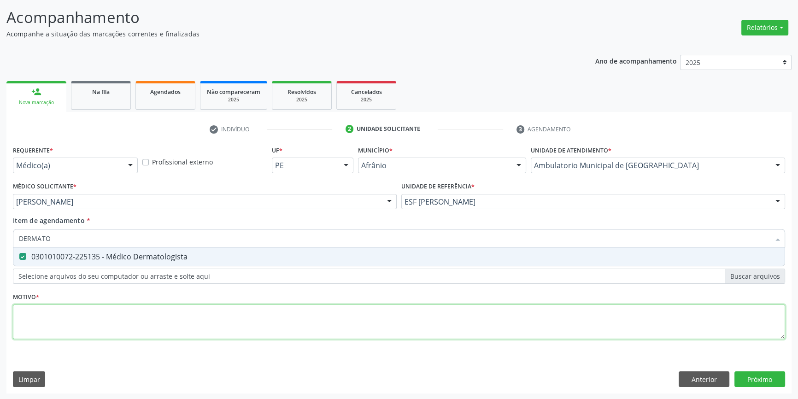
click at [103, 313] on div "Requerente * Médico(a) Médico(a) Enfermeiro(a) Paciente Nenhum resultado encont…" at bounding box center [399, 247] width 773 height 209
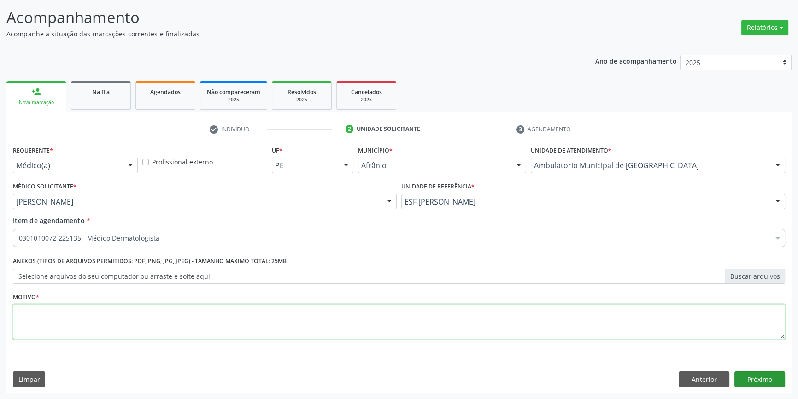
type textarea "'"
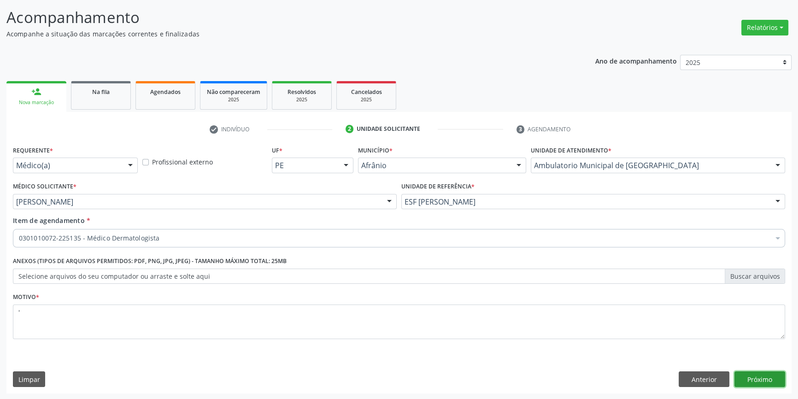
click at [758, 374] on button "Próximo" at bounding box center [760, 380] width 51 height 16
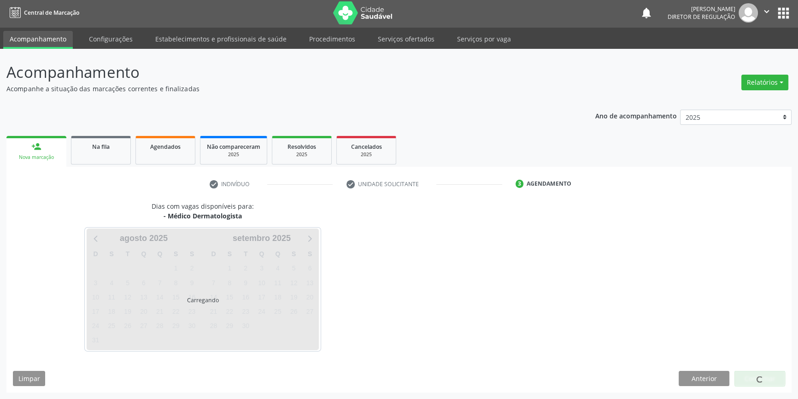
scroll to position [1, 0]
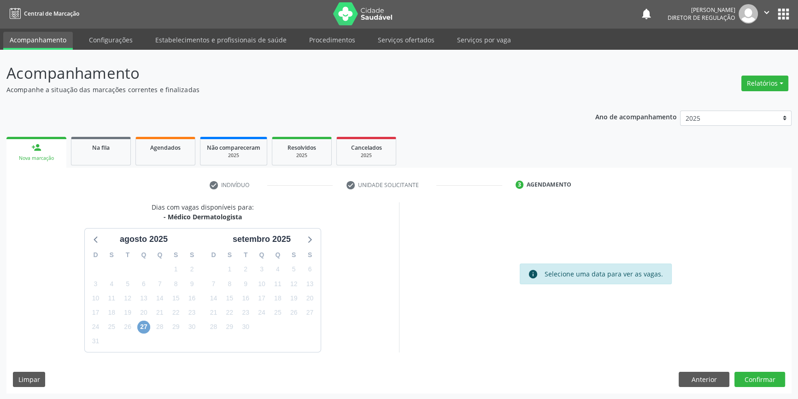
click at [143, 324] on span "27" at bounding box center [143, 327] width 13 height 13
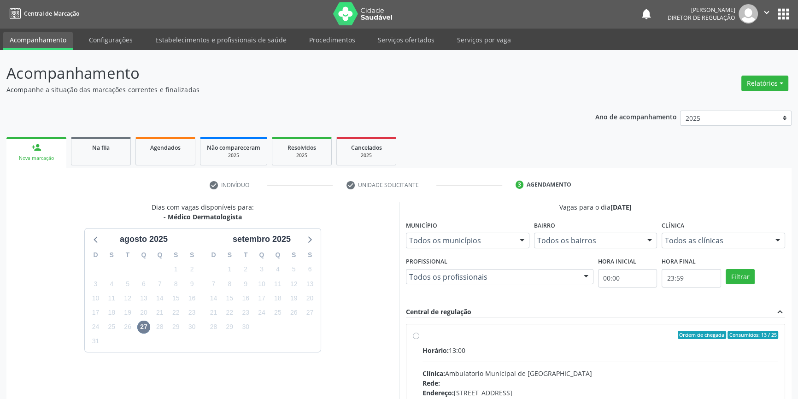
click at [423, 335] on label "Ordem de chegada Consumidos: 13 / 25 Horário: 13:00 Clínica: Ambulatorio Munici…" at bounding box center [601, 402] width 356 height 142
click at [415, 335] on input "Ordem de chegada Consumidos: 13 / 25 Horário: 13:00 Clínica: Ambulatorio Munici…" at bounding box center [416, 335] width 6 height 8
radio input "true"
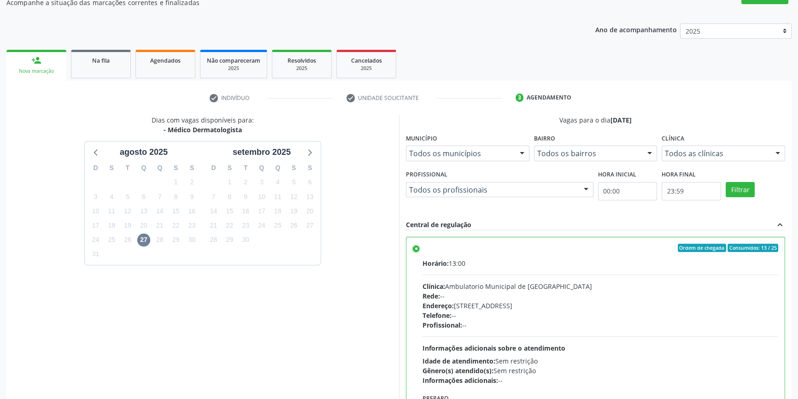
scroll to position [151, 0]
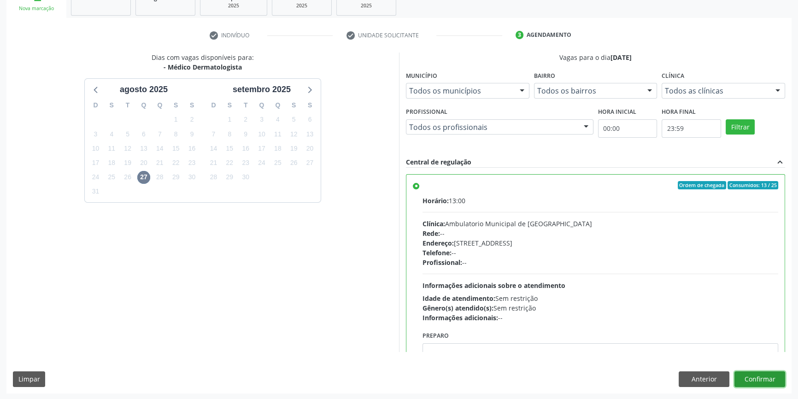
click at [745, 381] on button "Confirmar" at bounding box center [760, 380] width 51 height 16
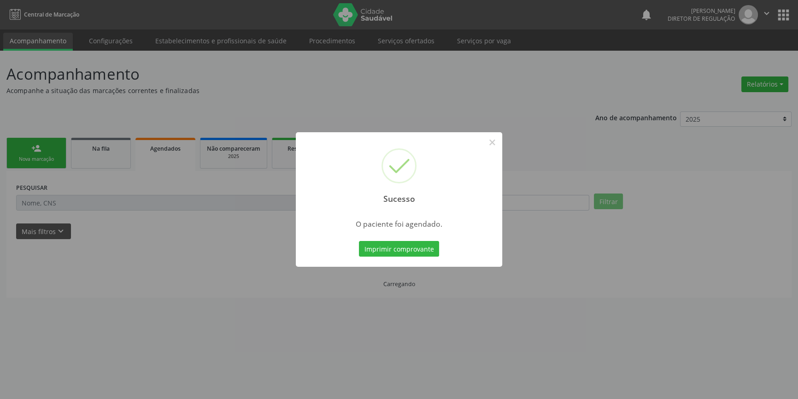
scroll to position [0, 0]
click at [431, 253] on button "Imprimir comprovante" at bounding box center [402, 249] width 80 height 16
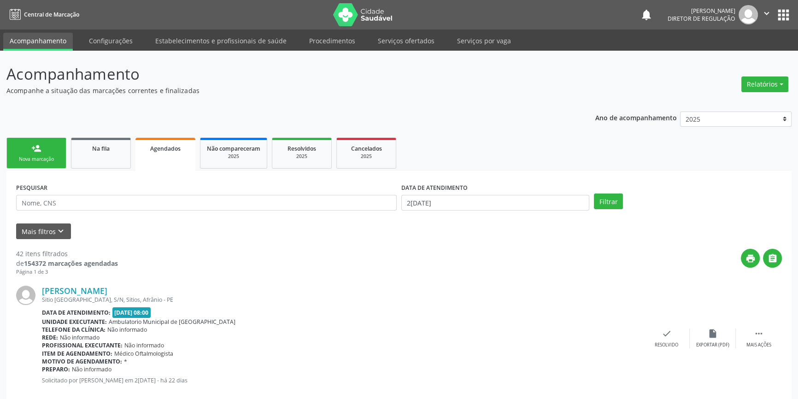
click at [34, 161] on div "Nova marcação" at bounding box center [36, 159] width 46 height 7
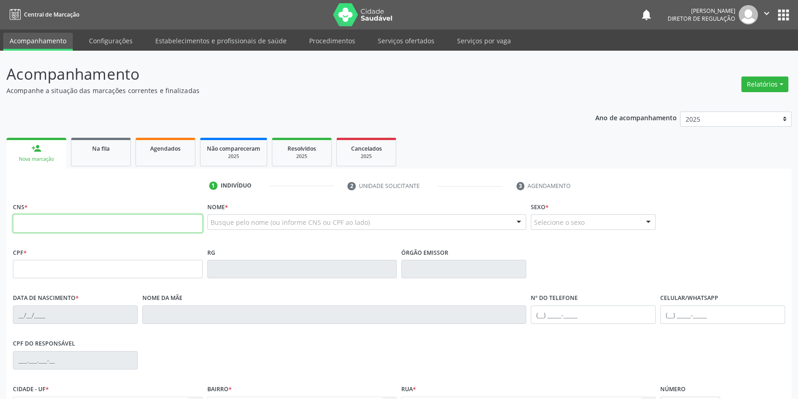
click at [47, 218] on input "text" at bounding box center [108, 223] width 190 height 18
type input "704 8025 2538 2145"
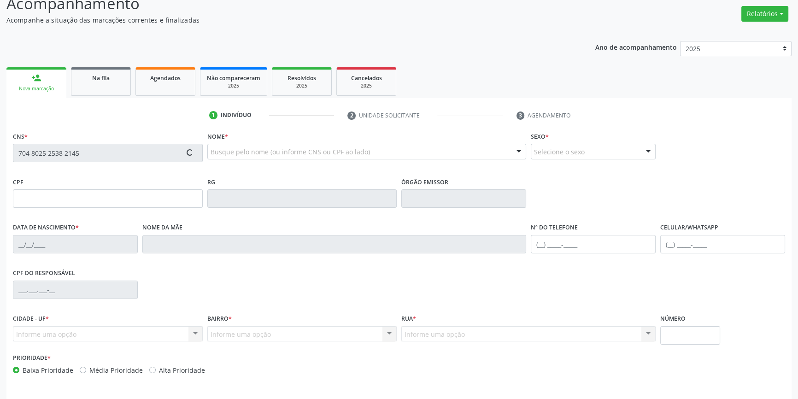
scroll to position [100, 0]
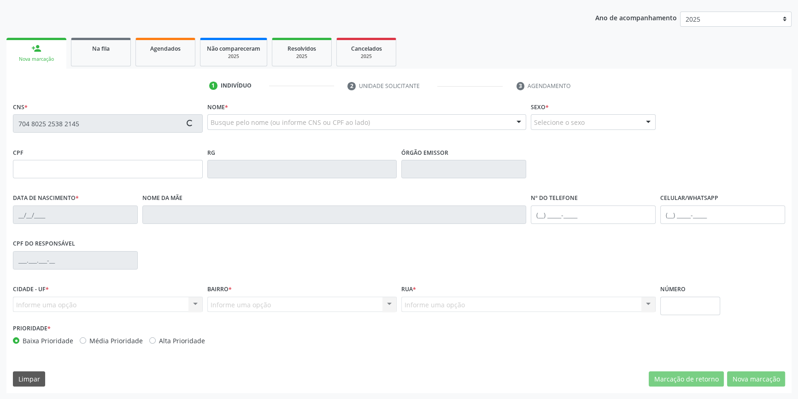
type input "763.369.804-72"
type input "[DATE]"
type input "[PERSON_NAME]"
type input "[PHONE_NUMBER]"
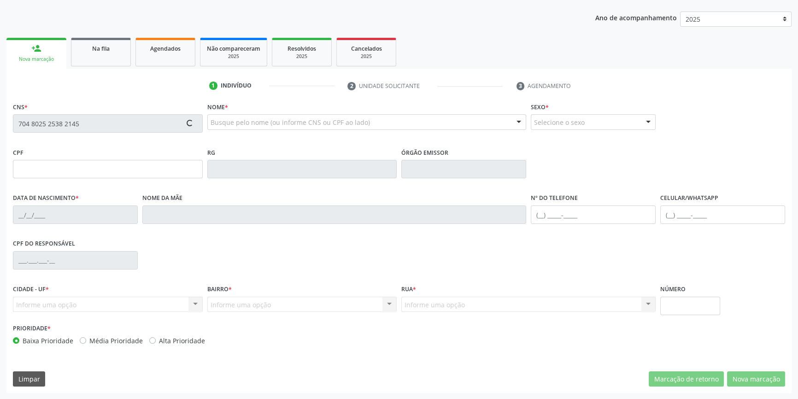
type input "S/N"
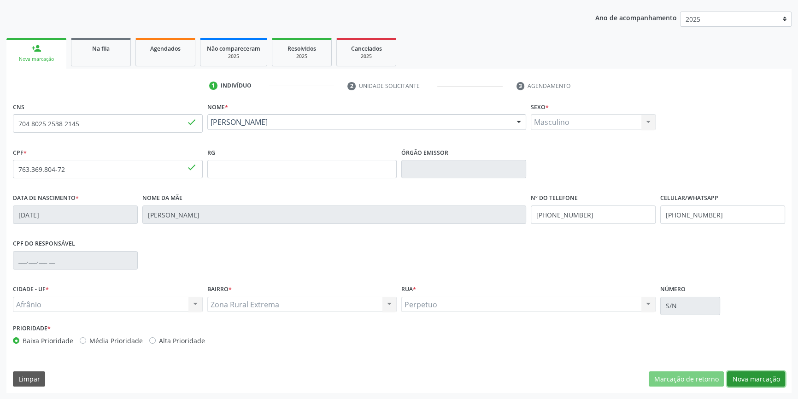
click at [761, 375] on button "Nova marcação" at bounding box center [756, 380] width 58 height 16
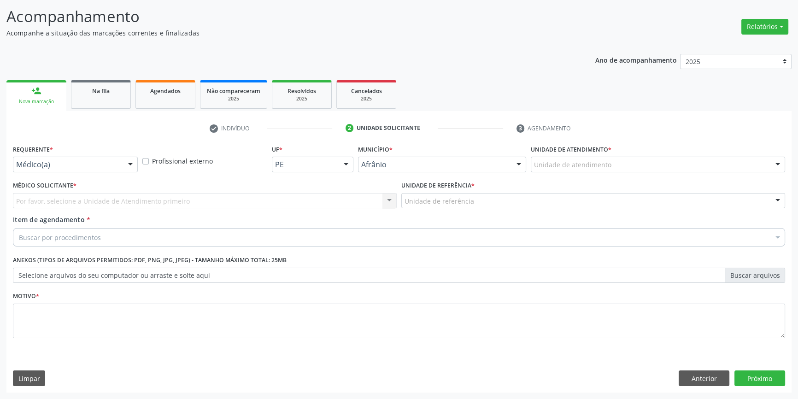
scroll to position [57, 0]
click at [547, 176] on div "Unidade de atendimento * Unidade de atendimento Academia da Saude de Afranio Ac…" at bounding box center [658, 161] width 259 height 36
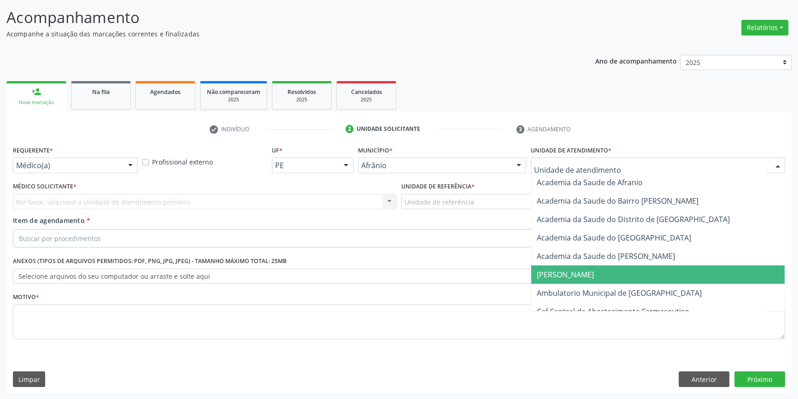
click at [564, 291] on span "Ambulatorio Municipal de [GEOGRAPHIC_DATA]" at bounding box center [619, 293] width 165 height 10
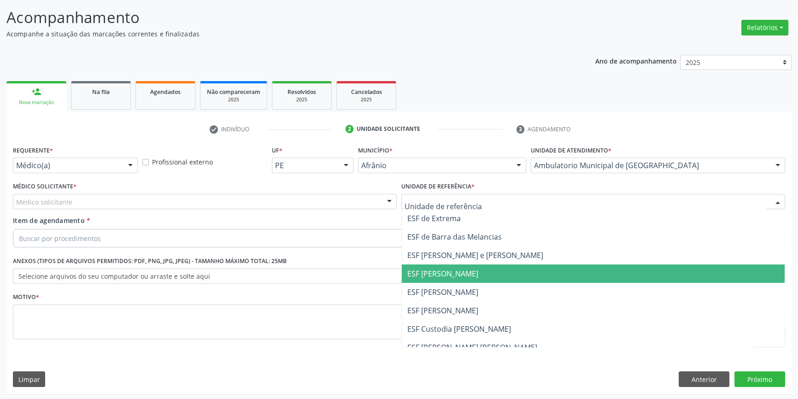
click at [451, 281] on ul "ESF de Extrema ESF de Barra das Melancias ESF [PERSON_NAME] e [PERSON_NAME] ESF…" at bounding box center [593, 301] width 383 height 184
drag, startPoint x: 458, startPoint y: 279, endPoint x: 436, endPoint y: 263, distance: 27.4
click at [457, 279] on span "ESF [PERSON_NAME]" at bounding box center [593, 274] width 383 height 18
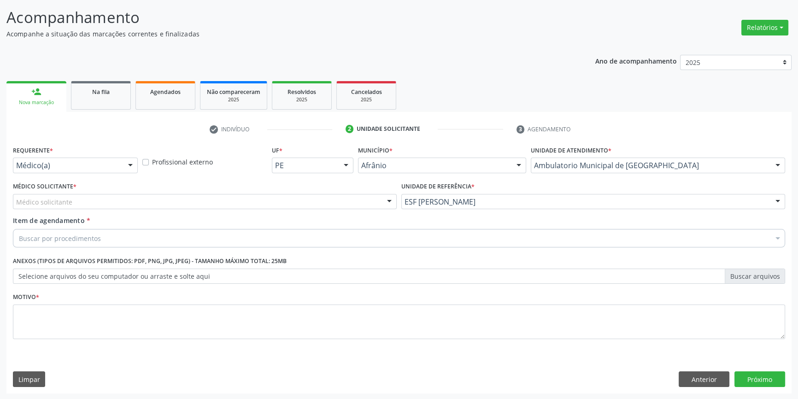
click at [259, 198] on div "Médico solicitante" at bounding box center [205, 202] width 384 height 16
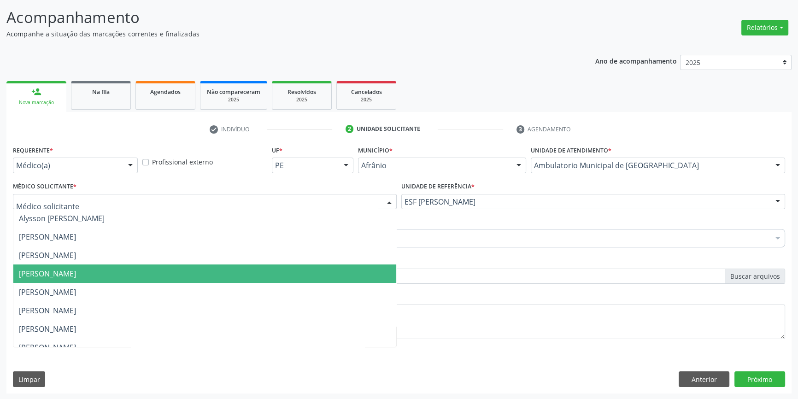
click at [76, 275] on span "[PERSON_NAME]" at bounding box center [47, 274] width 57 height 10
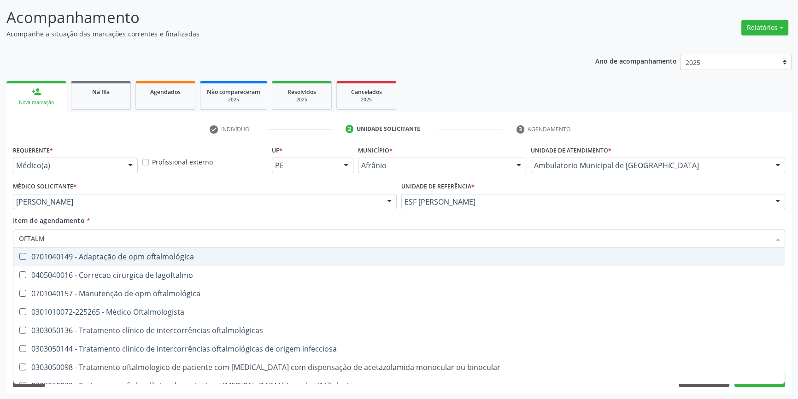
type input "OFTALMO"
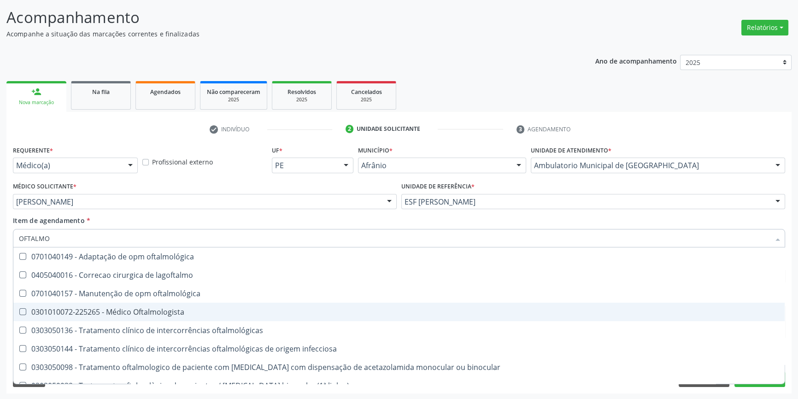
click at [121, 303] on span "0301010072-225265 - Médico Oftalmologista" at bounding box center [399, 312] width 772 height 18
checkbox Oftalmologista "true"
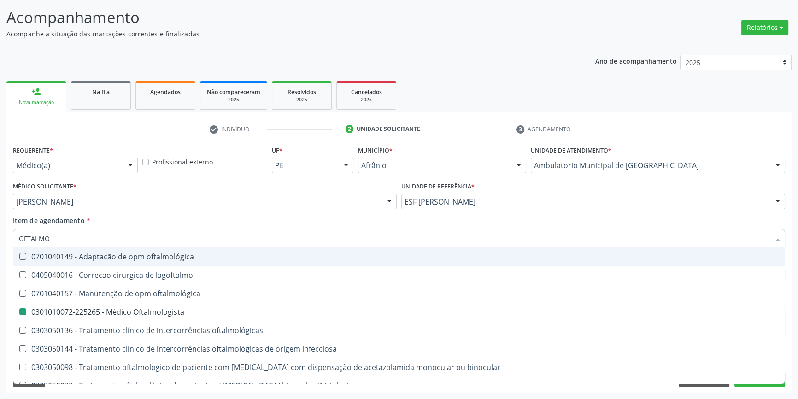
click at [124, 224] on div "Item de agendamento * OFTALMO Desfazer seleção 0701040149 - Adaptação de opm of…" at bounding box center [399, 230] width 773 height 29
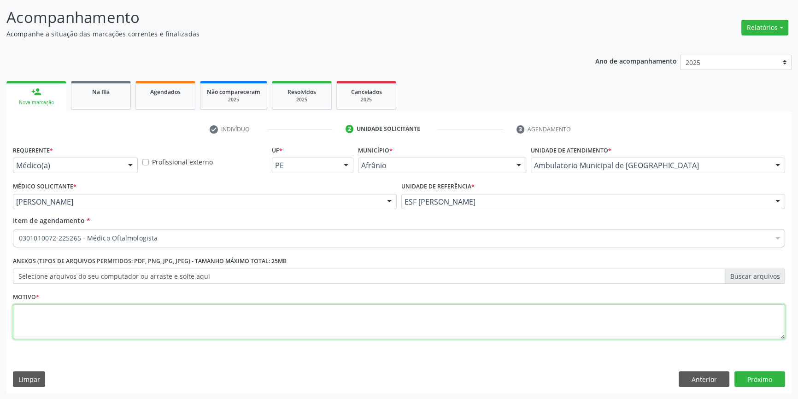
click at [126, 320] on textarea at bounding box center [399, 322] width 773 height 35
type textarea "'"
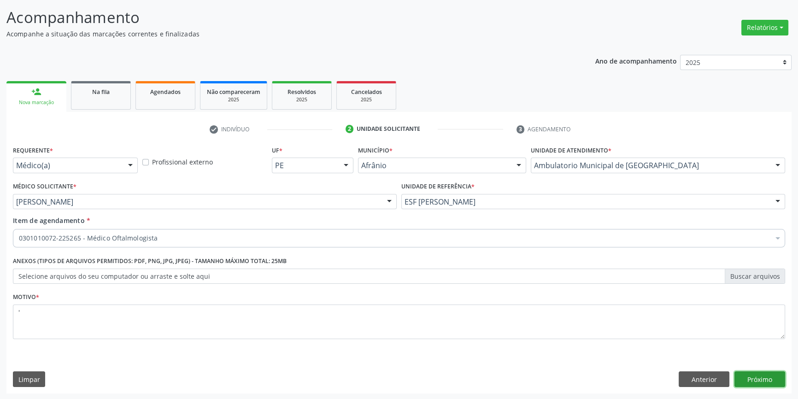
click at [768, 375] on button "Próximo" at bounding box center [760, 380] width 51 height 16
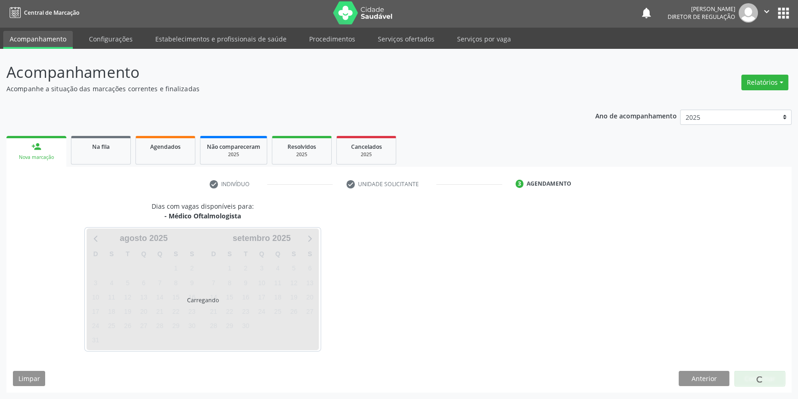
scroll to position [1, 0]
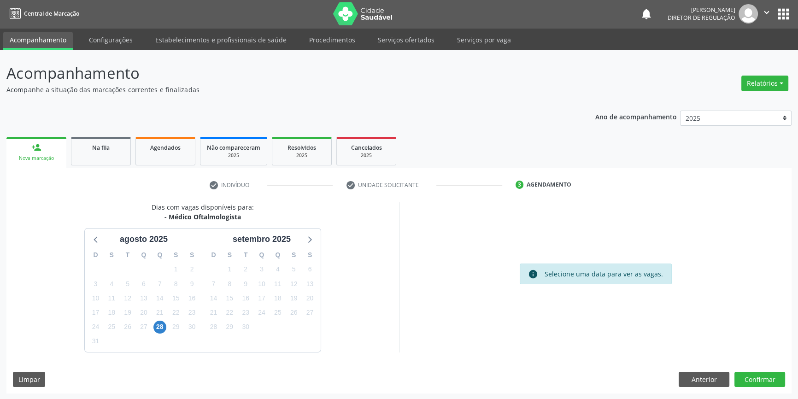
click at [166, 329] on div "28" at bounding box center [160, 327] width 16 height 14
click at [162, 329] on span "28" at bounding box center [159, 327] width 13 height 13
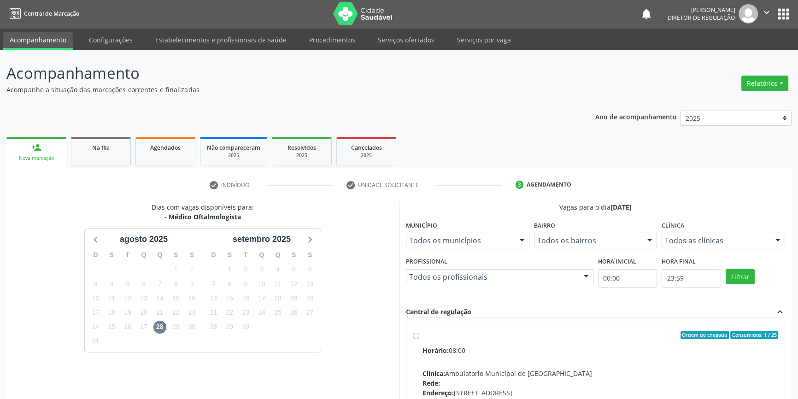
click at [419, 339] on input "Ordem de chegada Consumidos: 1 / 25 Horário: 08:00 Clínica: Ambulatorio Municip…" at bounding box center [416, 335] width 6 height 8
radio input "true"
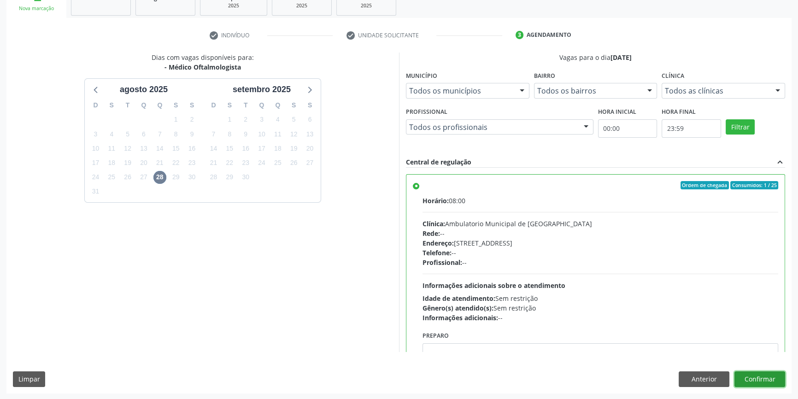
click at [749, 372] on button "Confirmar" at bounding box center [760, 380] width 51 height 16
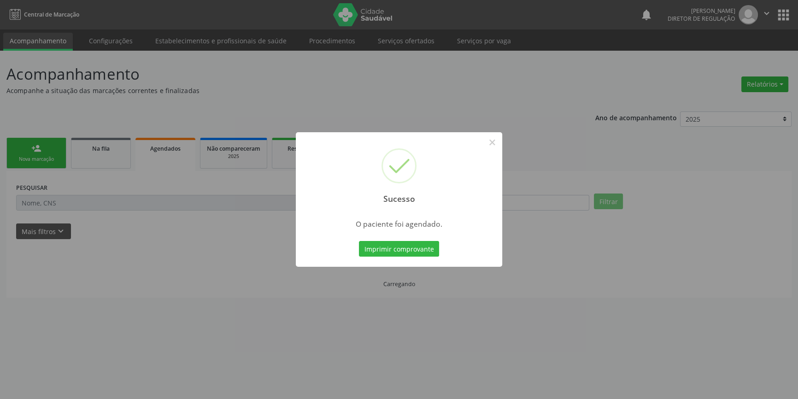
scroll to position [0, 0]
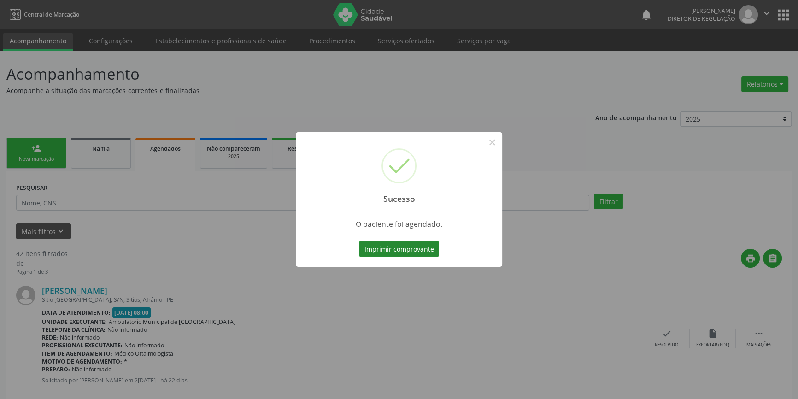
click at [418, 246] on button "Imprimir comprovante" at bounding box center [399, 249] width 80 height 16
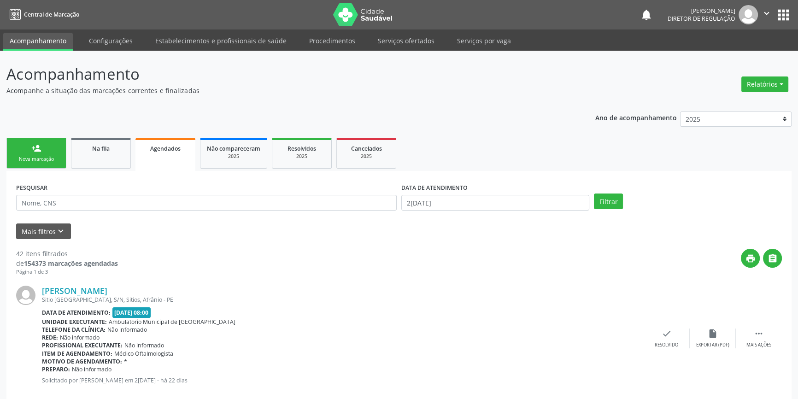
click at [48, 153] on link "person_add Nova marcação" at bounding box center [36, 153] width 60 height 31
